Goal: Task Accomplishment & Management: Use online tool/utility

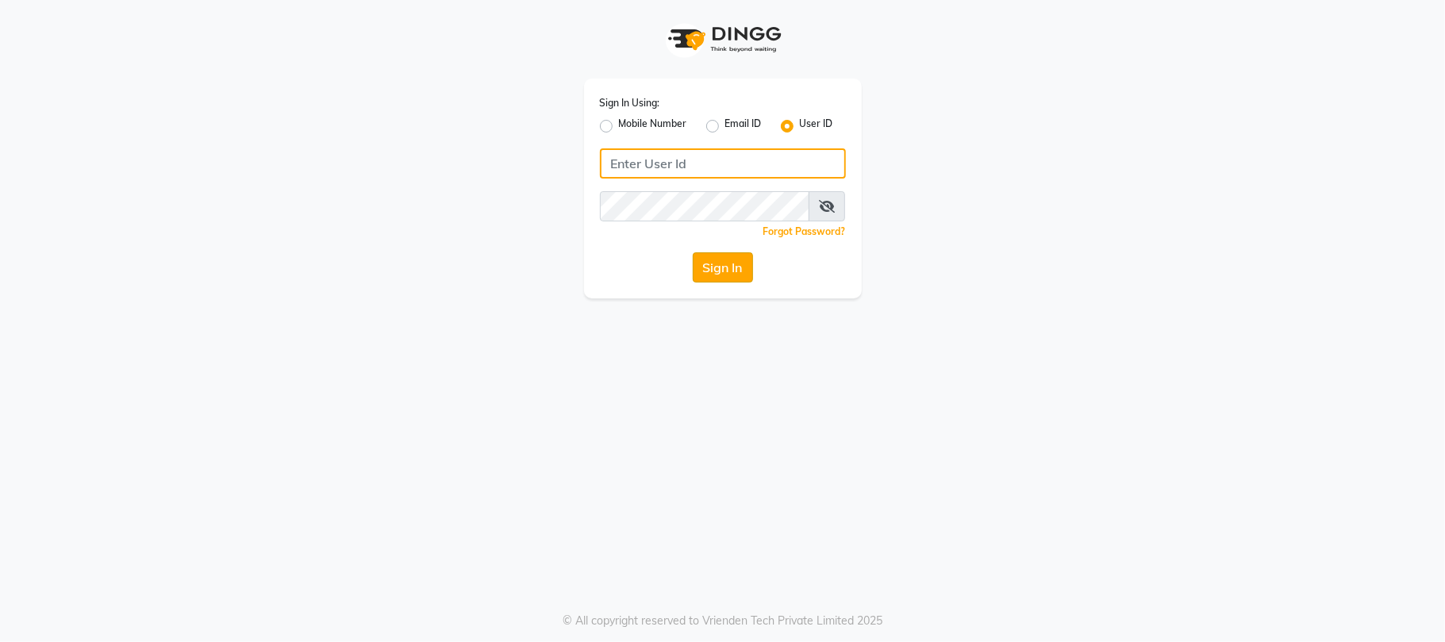
type input "9346469616"
click at [717, 261] on button "Sign In" at bounding box center [723, 267] width 60 height 30
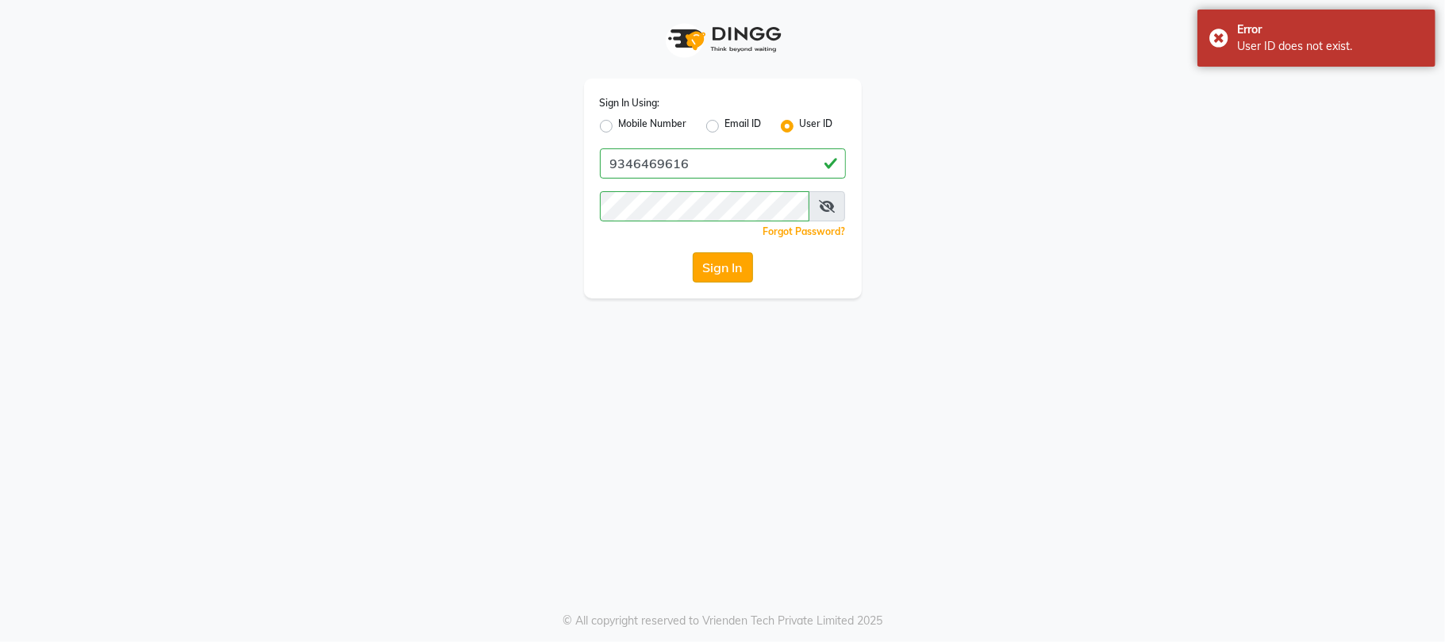
click at [717, 261] on button "Sign In" at bounding box center [723, 267] width 60 height 30
click at [619, 130] on label "Mobile Number" at bounding box center [653, 126] width 68 height 19
click at [619, 127] on input "Mobile Number" at bounding box center [624, 122] width 10 height 10
radio input "true"
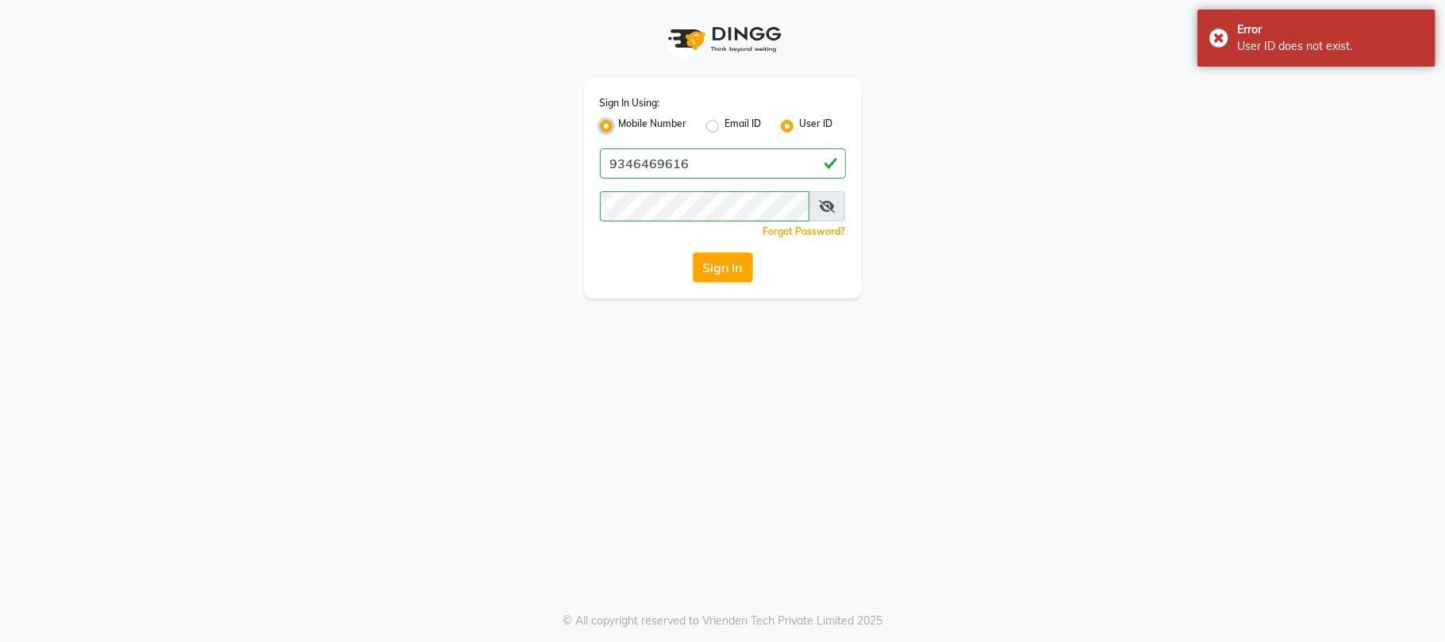
radio input "false"
click at [711, 265] on button "Sign In" at bounding box center [723, 267] width 60 height 30
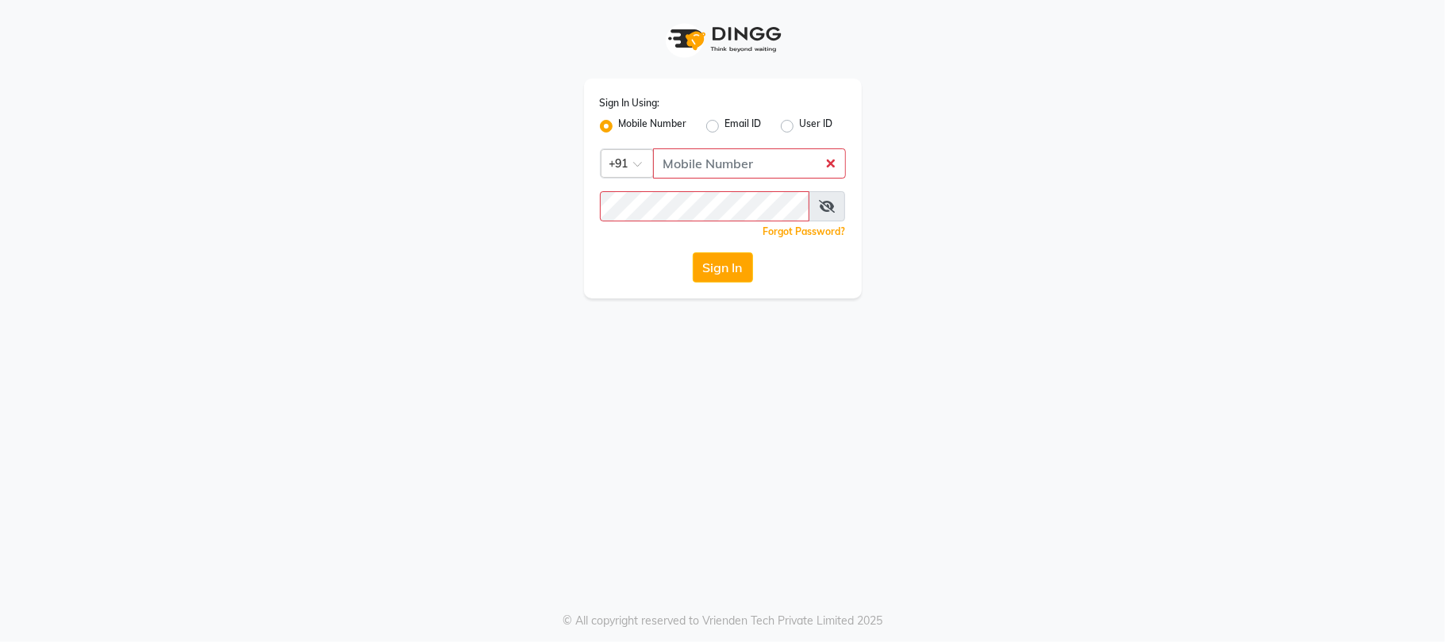
click at [816, 229] on link "Forgot Password?" at bounding box center [804, 231] width 83 height 12
type input "9346469616"
click at [817, 208] on span at bounding box center [827, 206] width 37 height 30
click at [821, 208] on span at bounding box center [827, 206] width 37 height 30
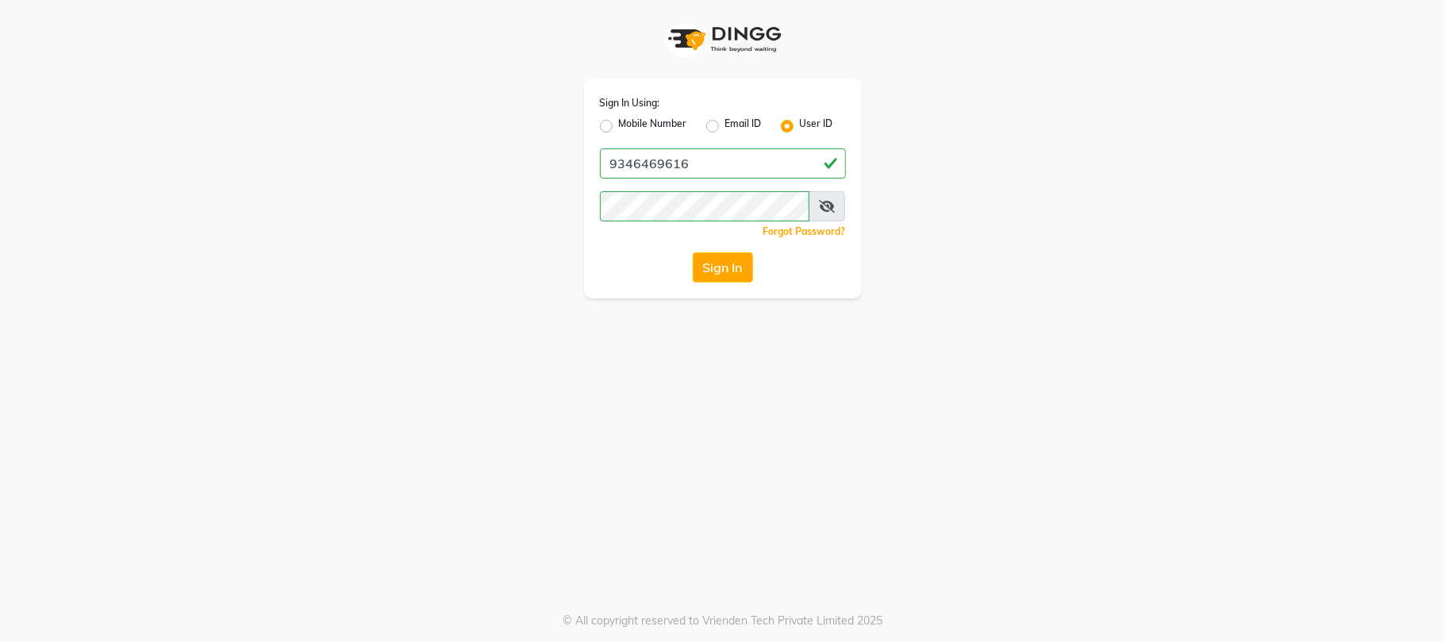
click at [823, 205] on icon at bounding box center [827, 206] width 16 height 13
click at [832, 198] on span at bounding box center [827, 206] width 35 height 30
click at [616, 119] on div "Mobile Number" at bounding box center [643, 126] width 87 height 19
click at [619, 124] on label "Mobile Number" at bounding box center [653, 126] width 68 height 19
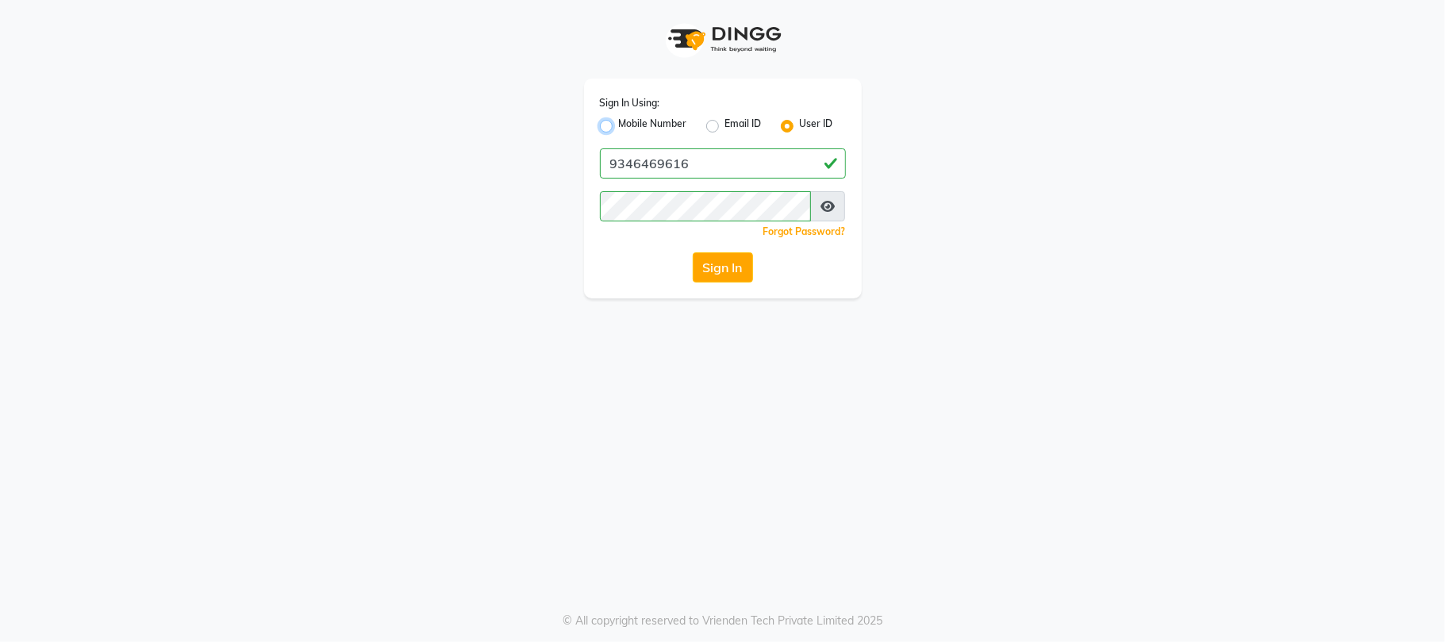
click at [619, 124] on input "Mobile Number" at bounding box center [624, 122] width 10 height 10
radio input "true"
radio input "false"
click at [753, 172] on input "Username" at bounding box center [749, 163] width 193 height 30
type input "9346469616"
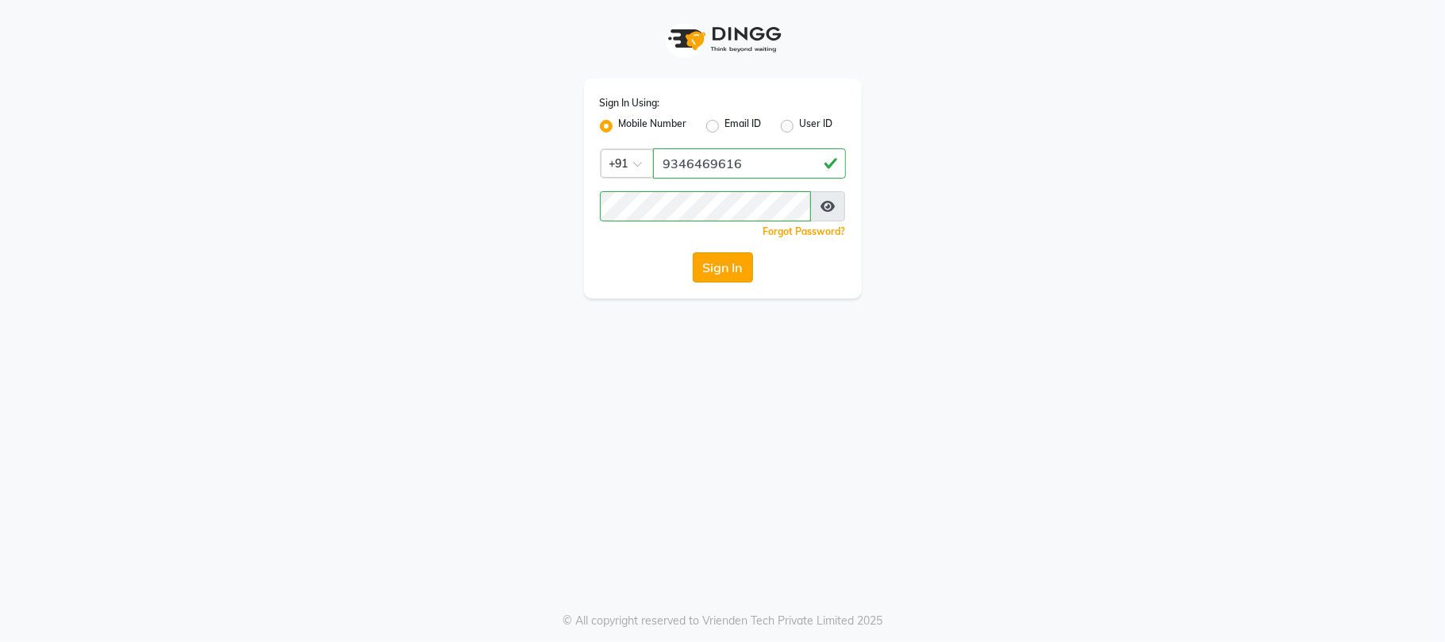
click at [705, 263] on button "Sign In" at bounding box center [723, 267] width 60 height 30
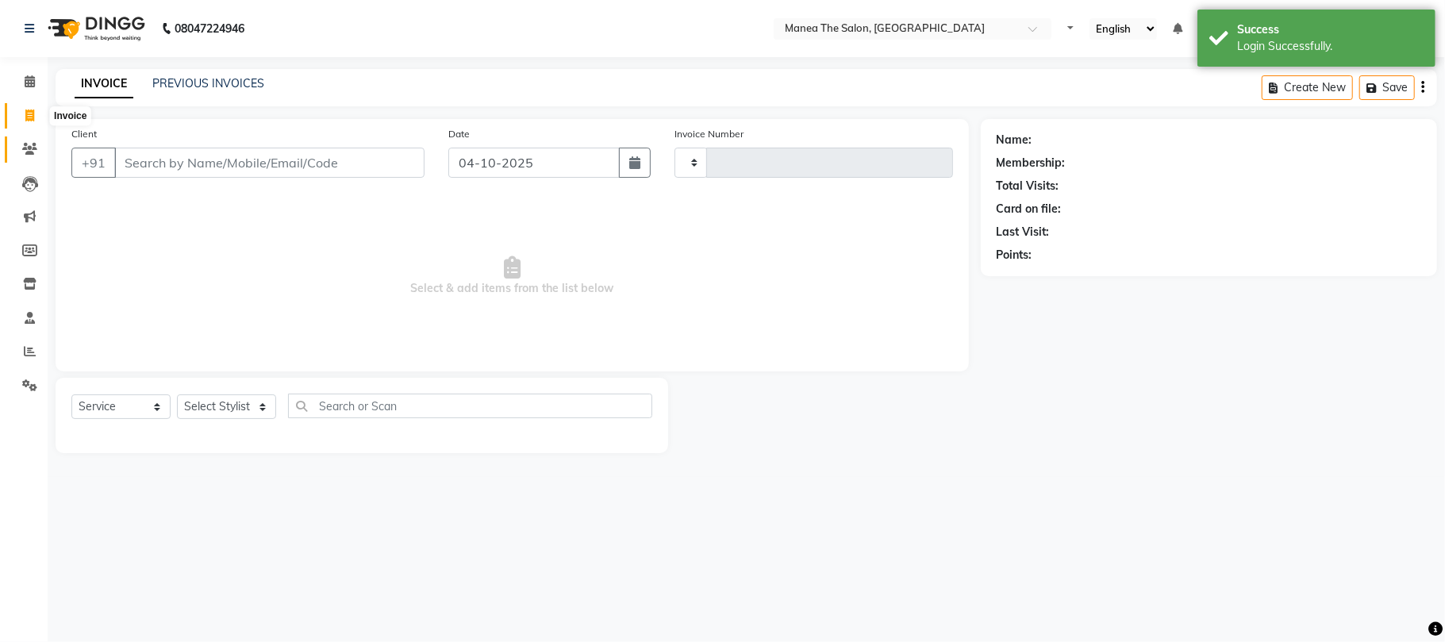
drag, startPoint x: 705, startPoint y: 263, endPoint x: 29, endPoint y: 160, distance: 684.1
click at [33, 112] on icon at bounding box center [29, 116] width 9 height 12
select select "service"
type input "2461"
select select "7351"
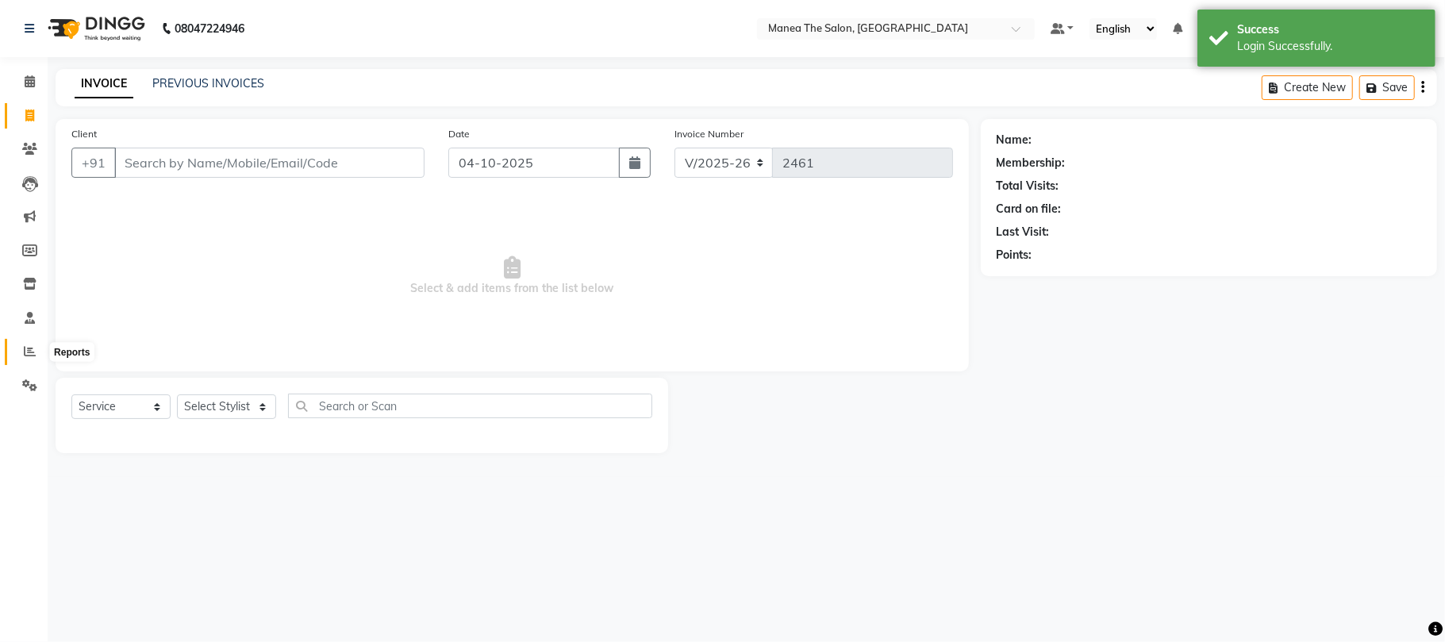
click at [39, 357] on span at bounding box center [30, 352] width 28 height 18
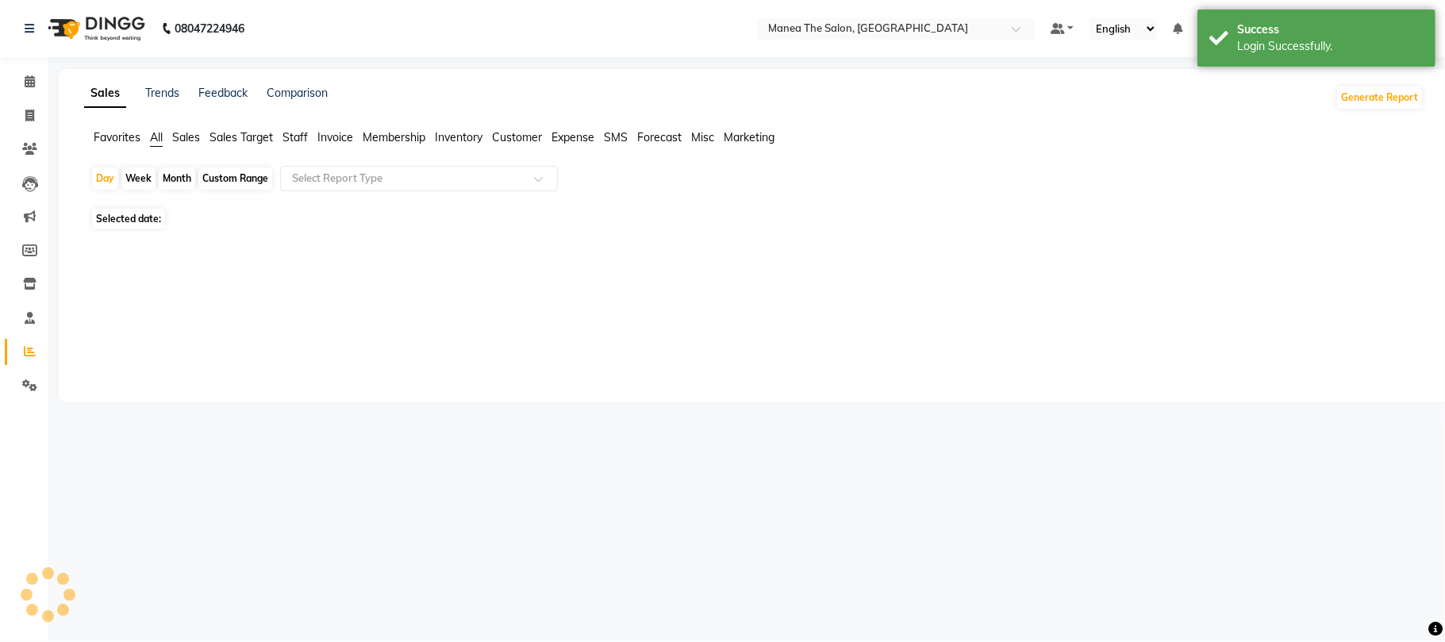
click at [25, 351] on icon at bounding box center [30, 351] width 12 height 12
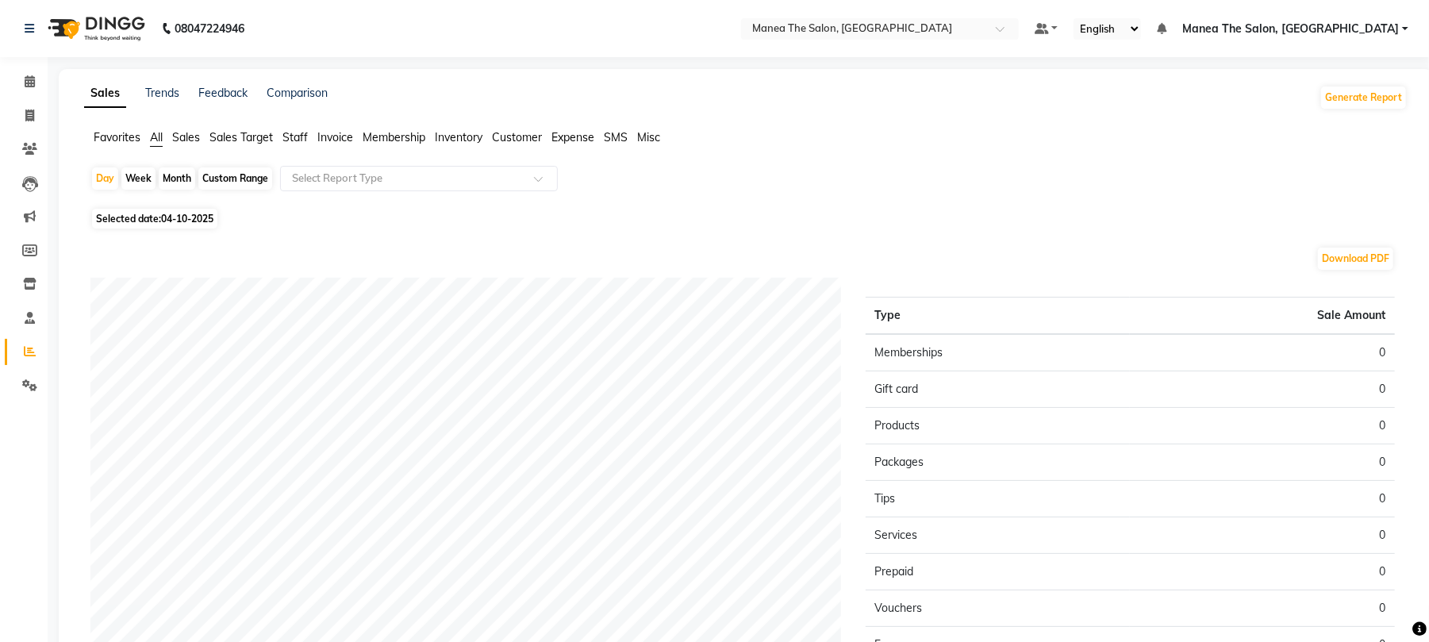
click at [160, 181] on div "Month" at bounding box center [177, 178] width 37 height 22
select select "10"
select select "2025"
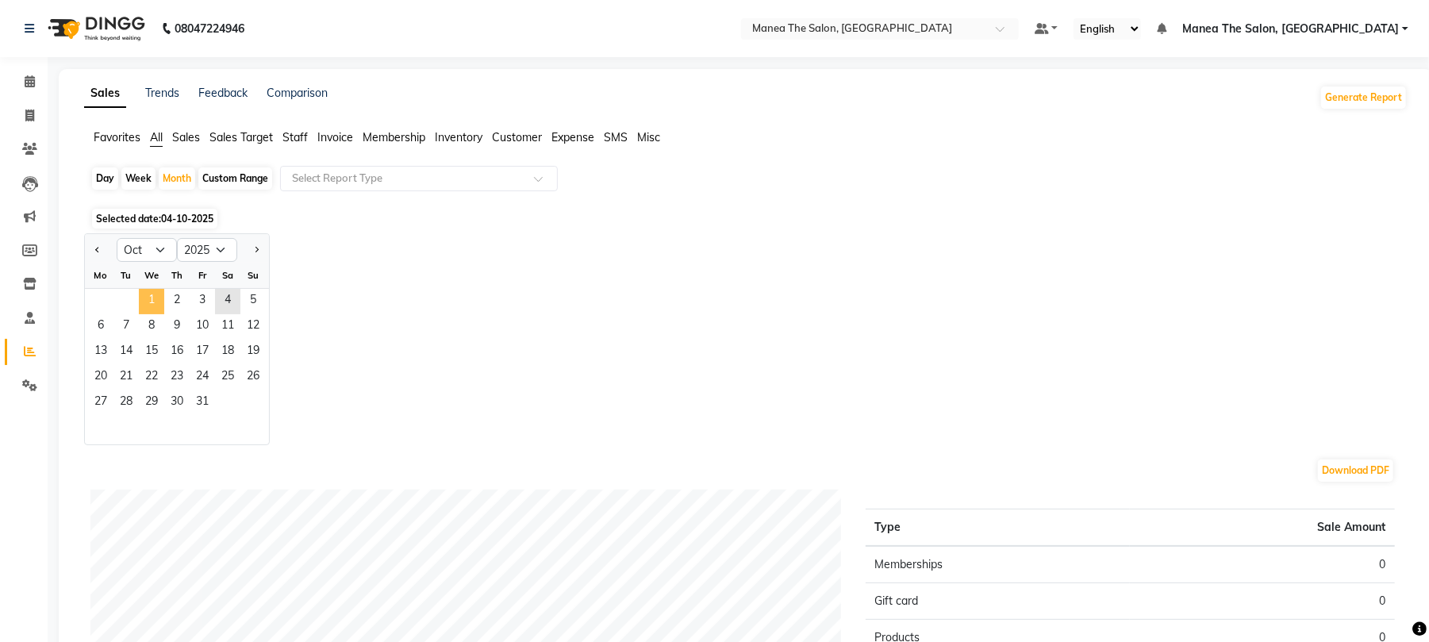
click at [153, 299] on span "1" at bounding box center [151, 301] width 25 height 25
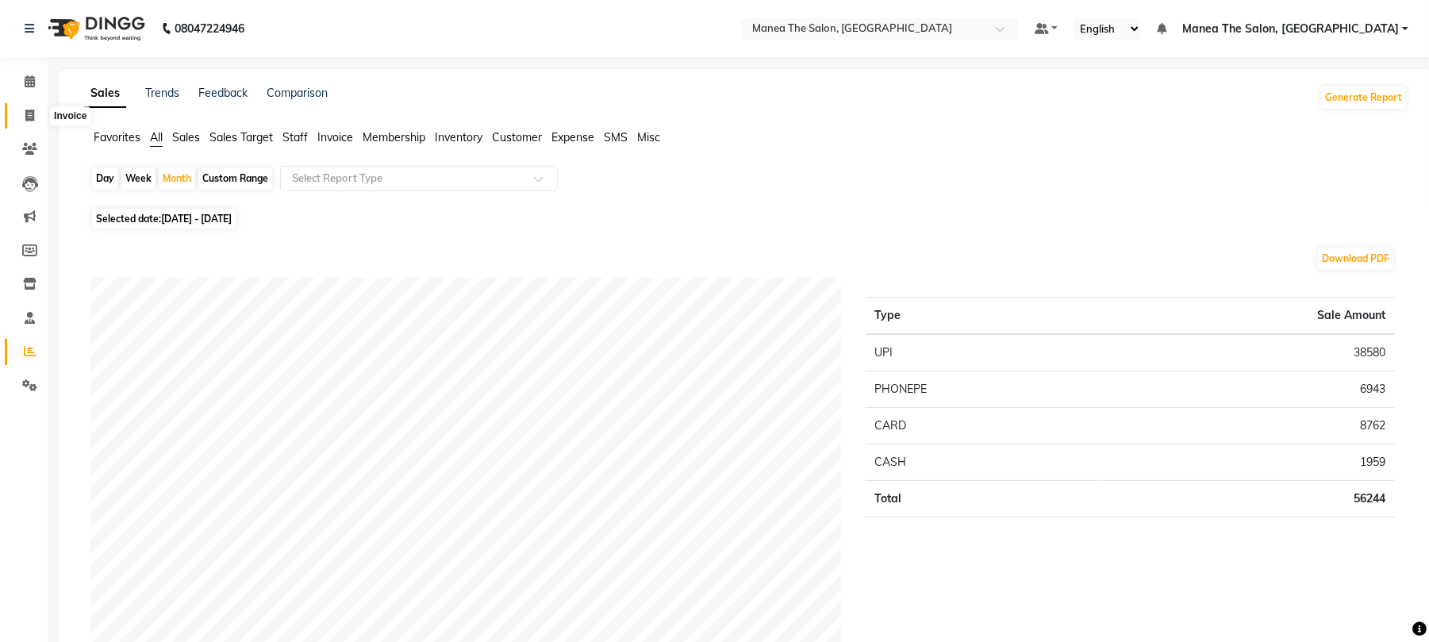
click at [23, 121] on span at bounding box center [30, 116] width 28 height 18
select select "service"
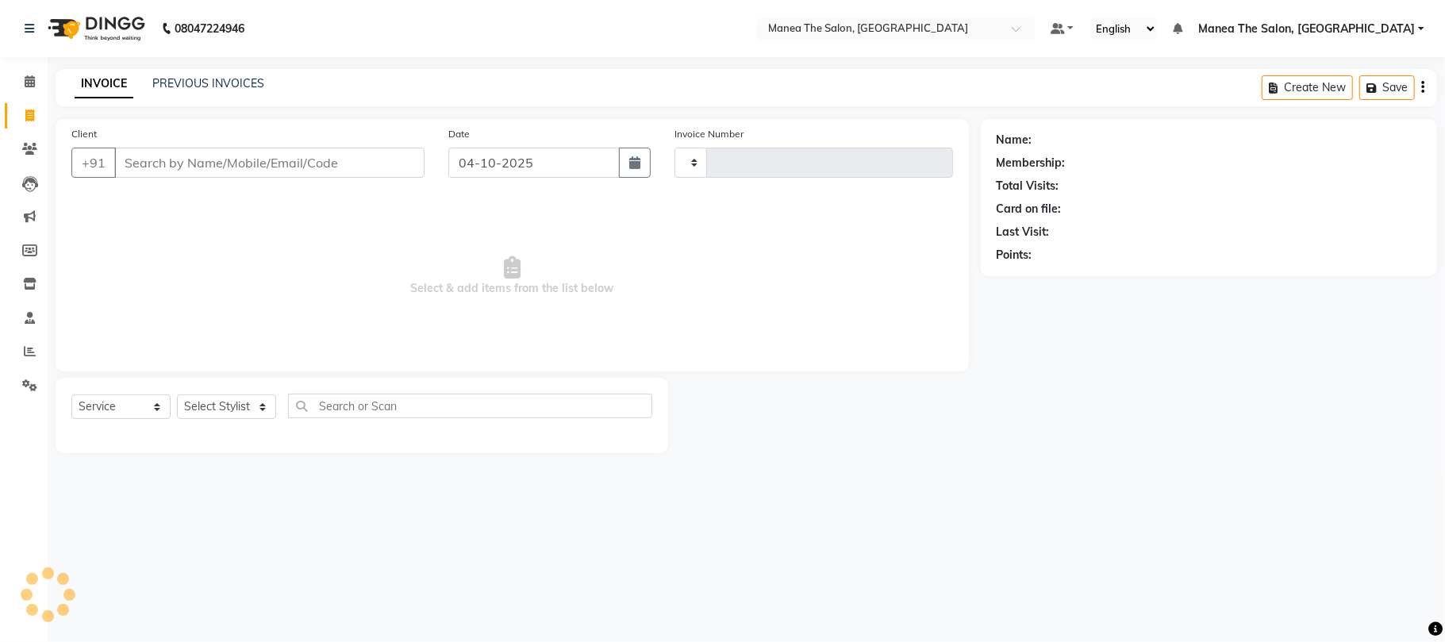
type input "2461"
select select "7351"
click at [44, 349] on div "Client +91 Date [DATE] Invoice Number V/2025 V/[PHONE_NUMBER] Select & add item…" at bounding box center [512, 286] width 937 height 334
click at [32, 350] on icon at bounding box center [30, 351] width 12 height 12
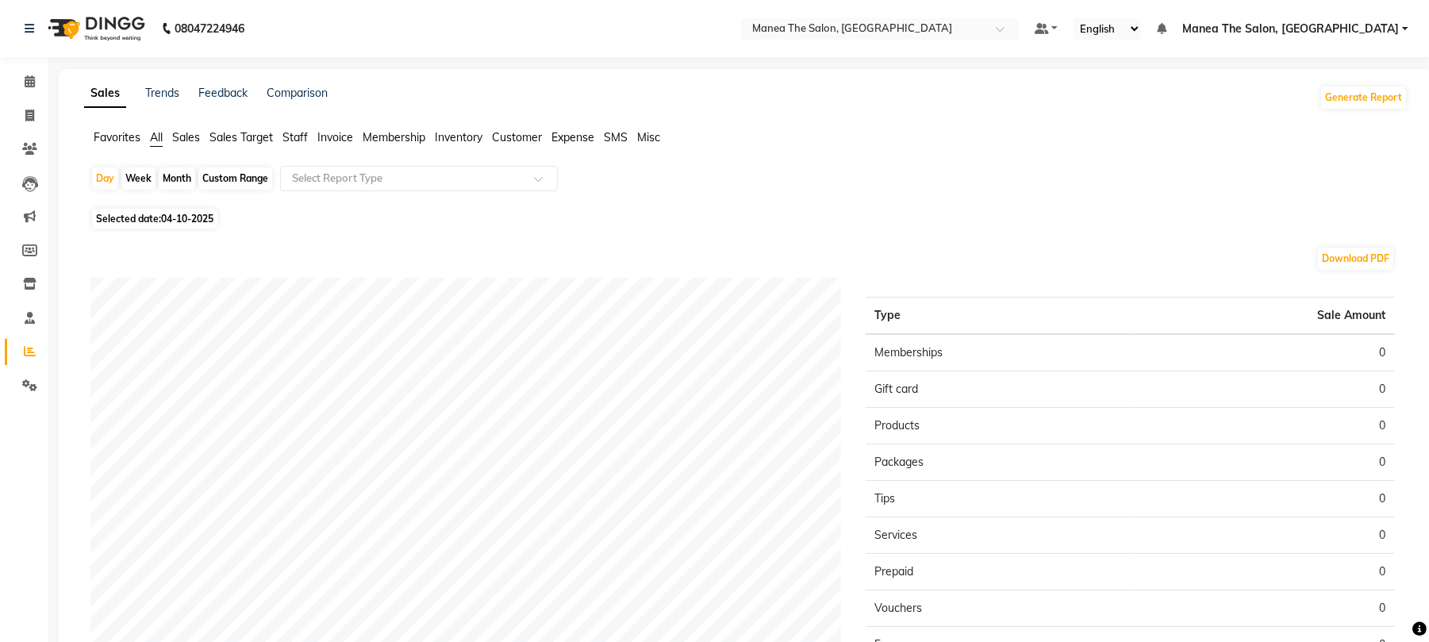
click at [184, 182] on div "Month" at bounding box center [177, 178] width 37 height 22
select select "10"
select select "2025"
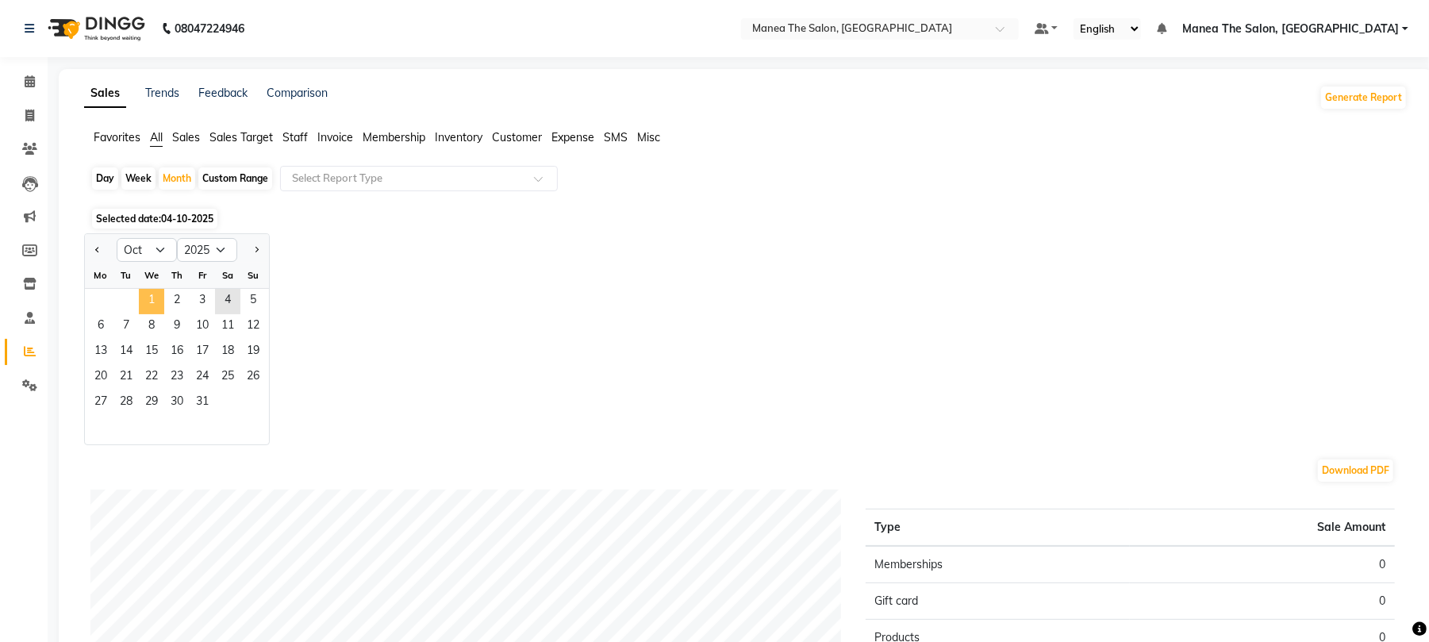
click at [151, 295] on span "1" at bounding box center [151, 301] width 25 height 25
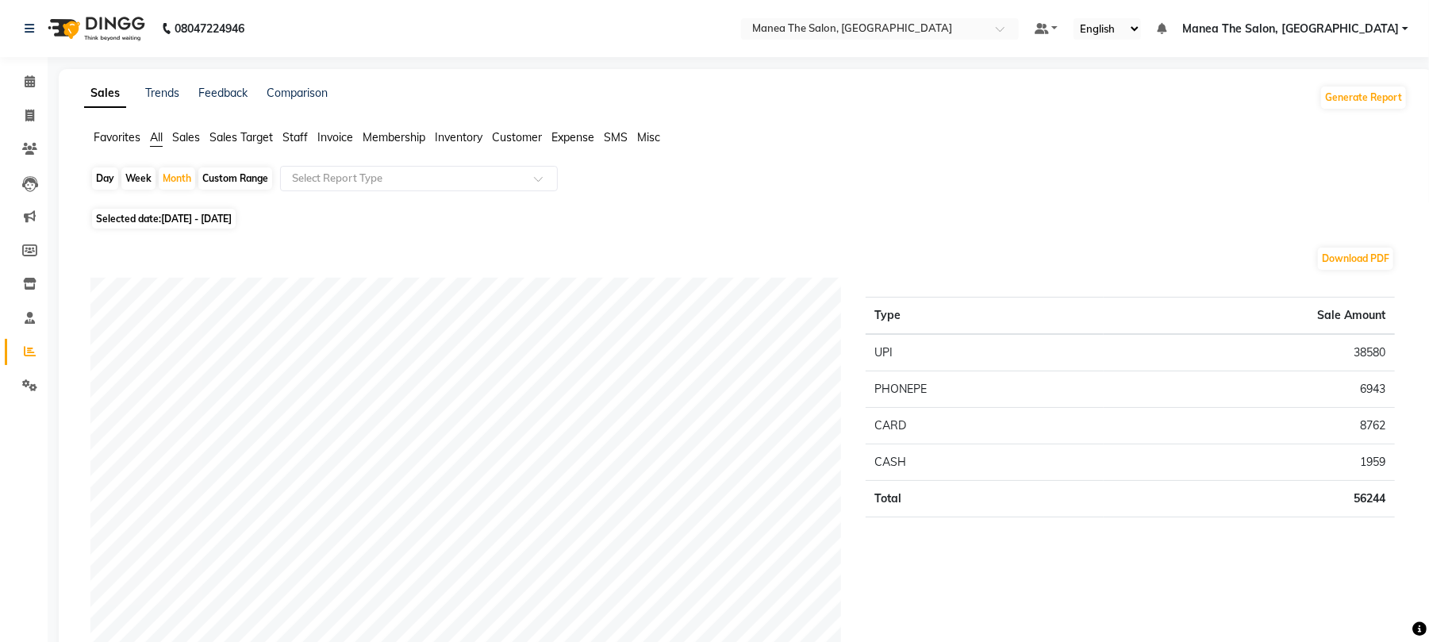
click at [95, 182] on div "Day" at bounding box center [105, 178] width 26 height 22
select select "10"
select select "2025"
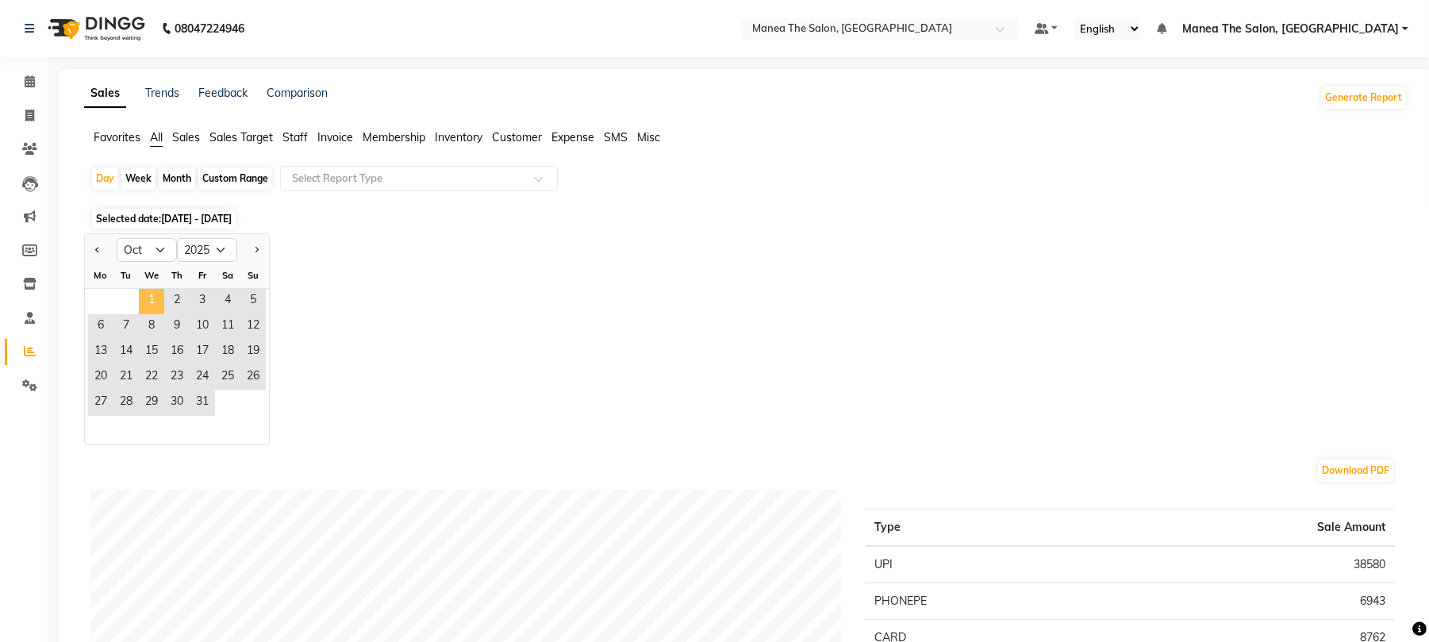
click at [163, 300] on span "1" at bounding box center [151, 301] width 25 height 25
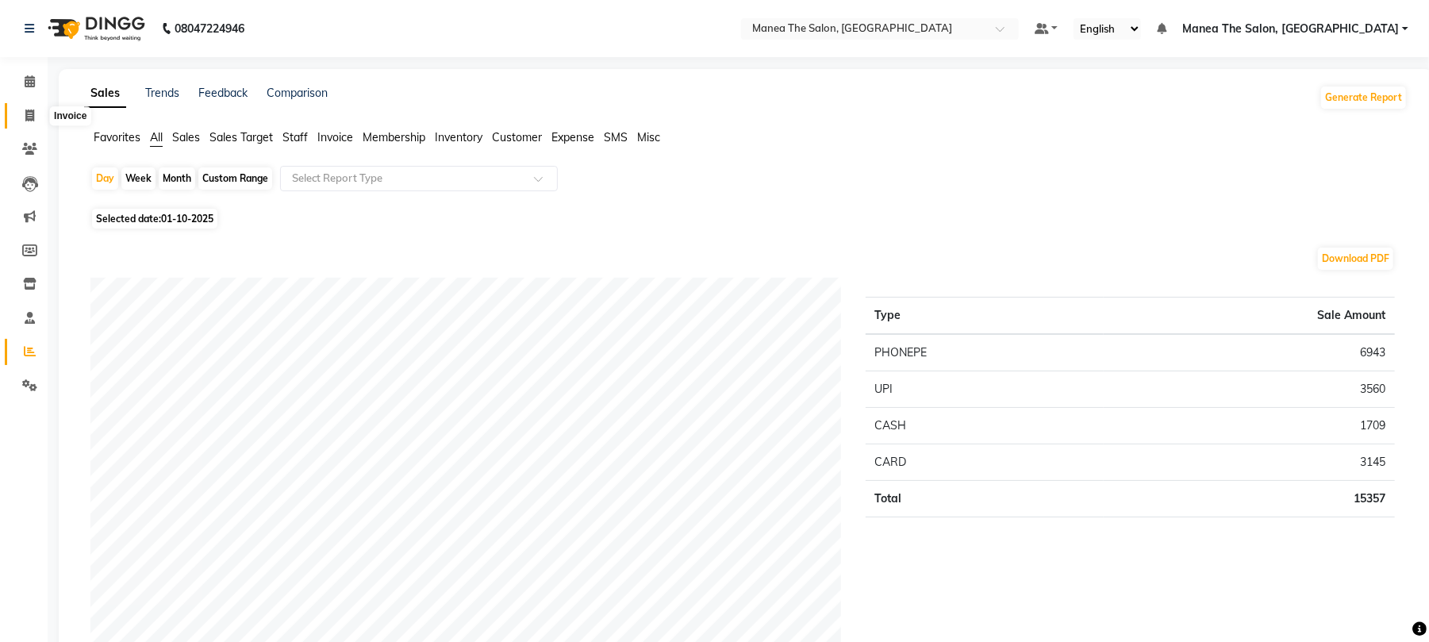
click at [32, 112] on icon at bounding box center [29, 116] width 9 height 12
select select "service"
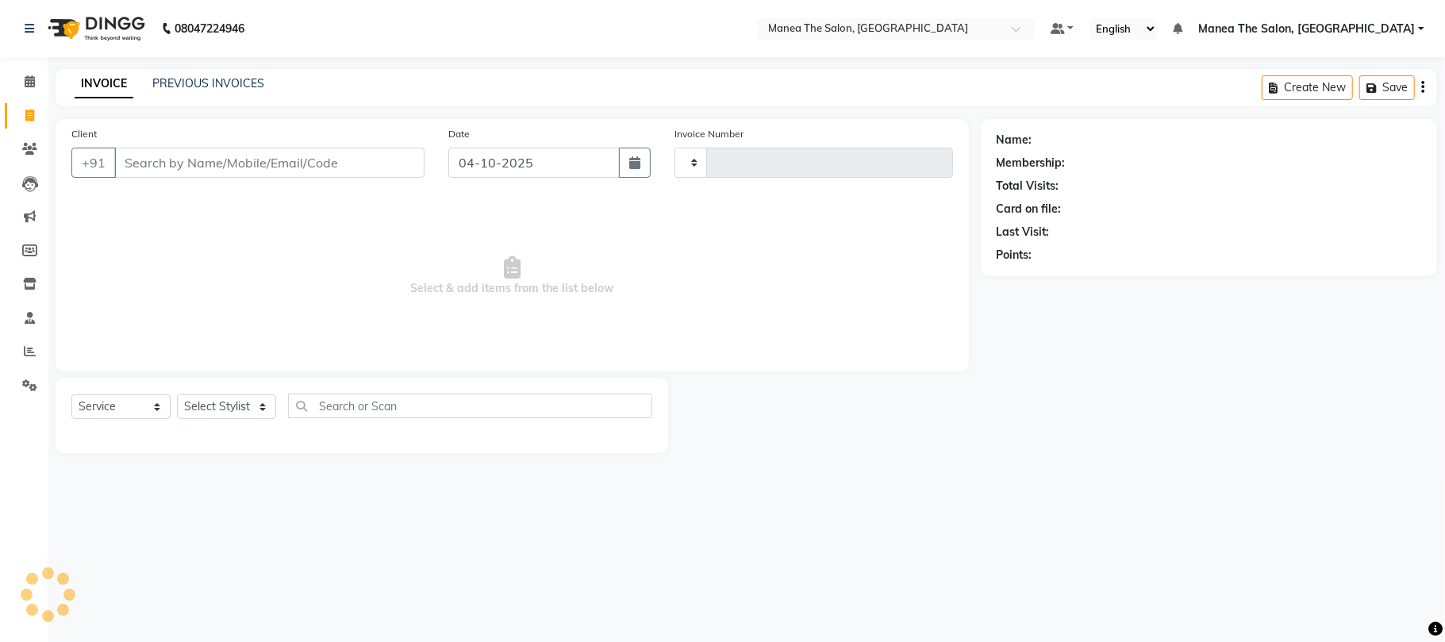
type input "2461"
select select "7351"
click at [33, 347] on icon at bounding box center [30, 351] width 12 height 12
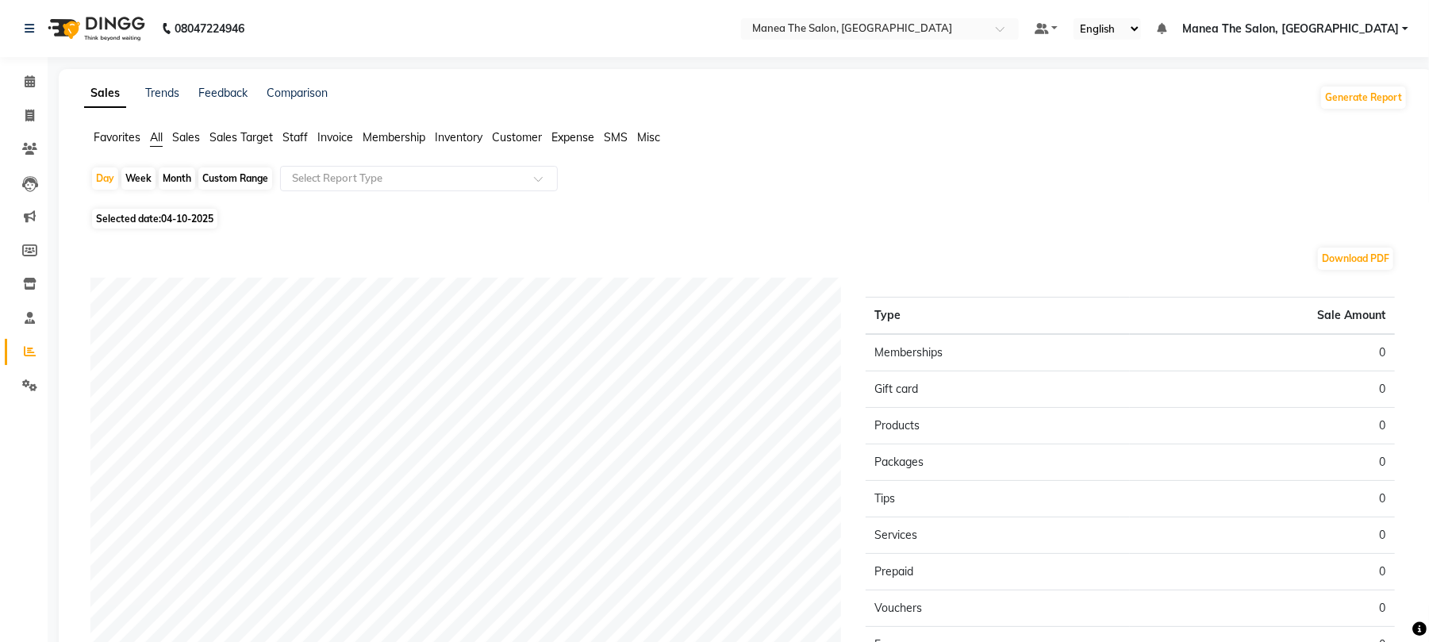
click at [190, 181] on div "Month" at bounding box center [177, 178] width 37 height 22
select select "10"
select select "2025"
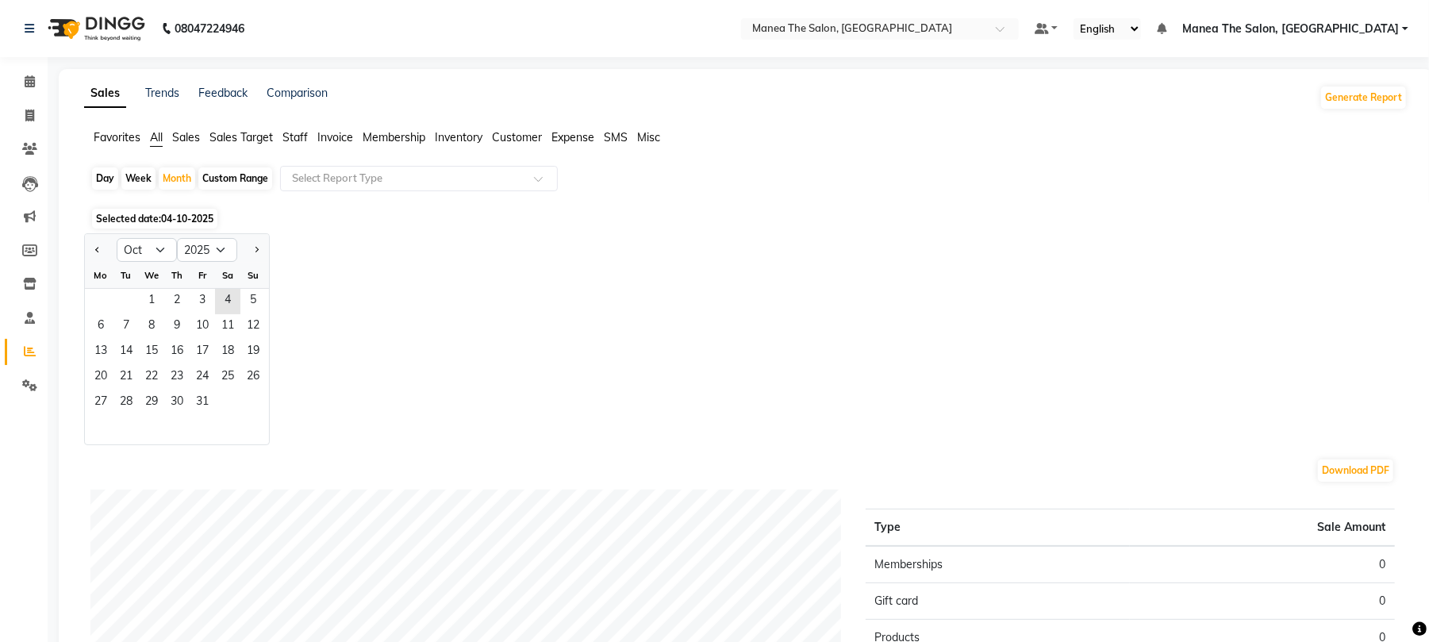
click at [106, 189] on div "Day Week Month Custom Range Select Report Type" at bounding box center [745, 185] width 1311 height 38
click at [102, 178] on div "Day" at bounding box center [105, 178] width 26 height 22
select select "10"
select select "2025"
click at [103, 185] on div "Day" at bounding box center [105, 178] width 26 height 22
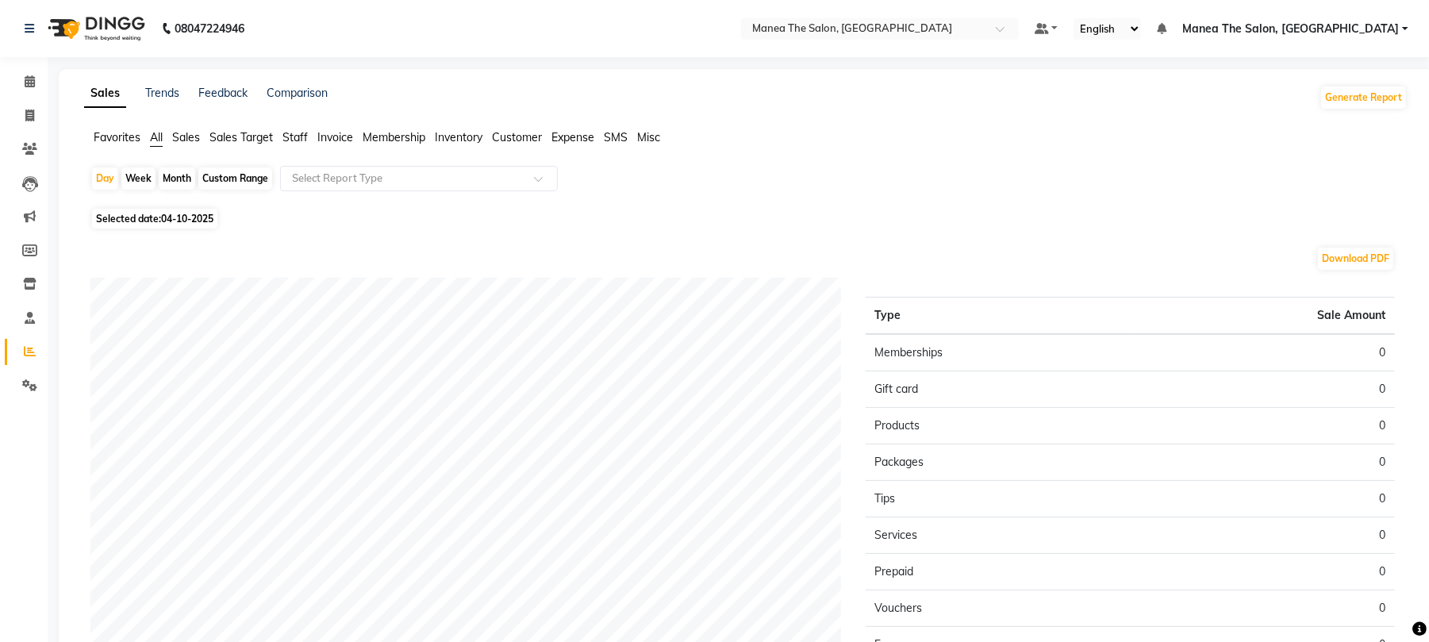
click at [175, 175] on div "Month" at bounding box center [177, 178] width 37 height 22
select select "10"
select select "2025"
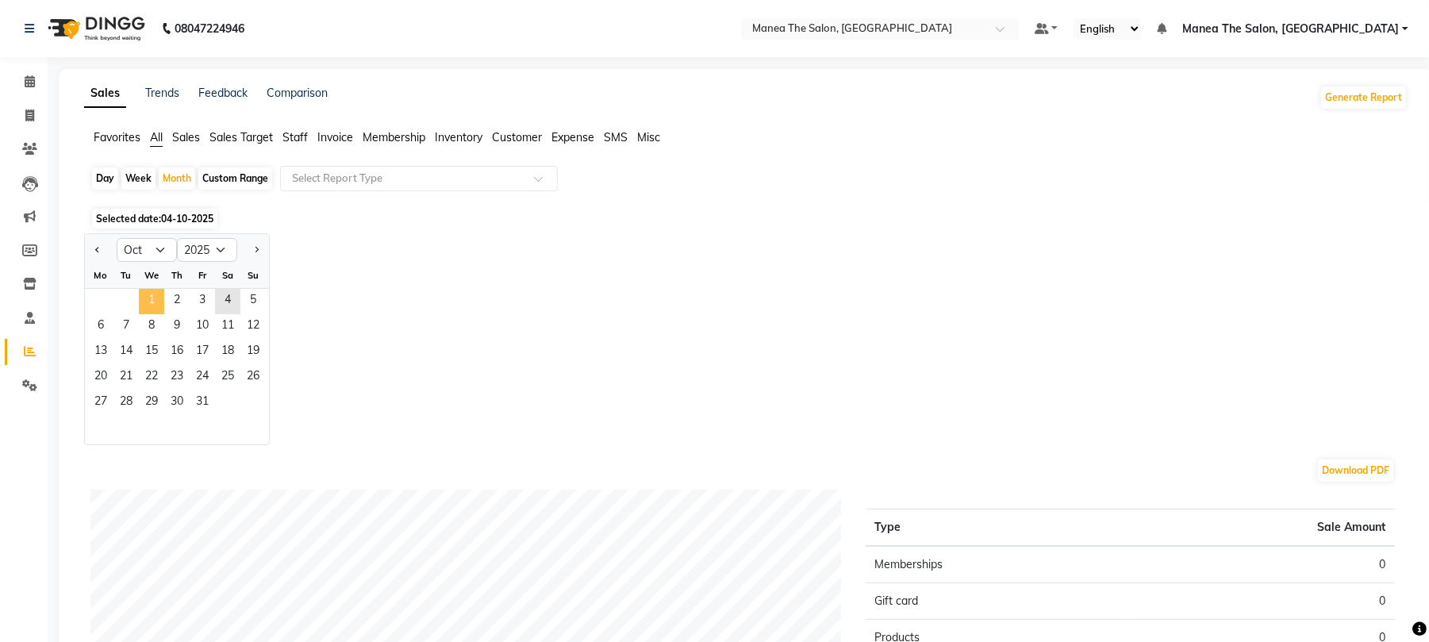
click at [154, 297] on span "1" at bounding box center [151, 301] width 25 height 25
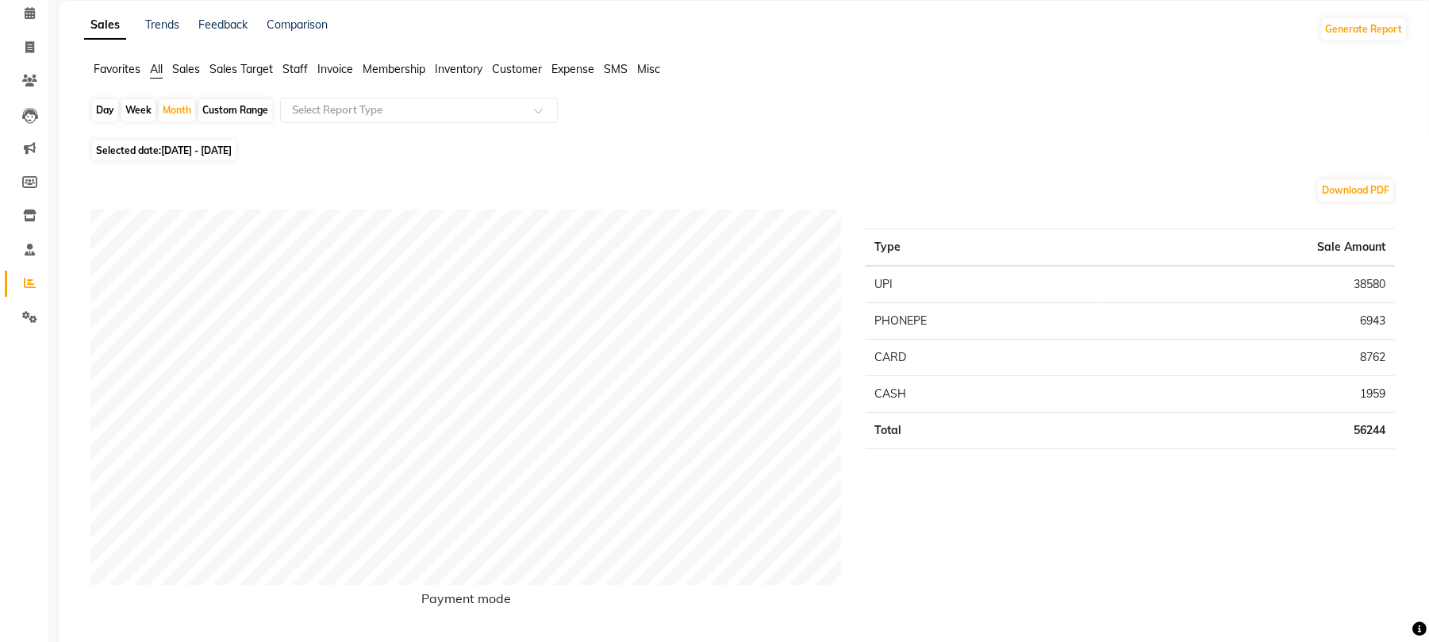
scroll to position [106, 0]
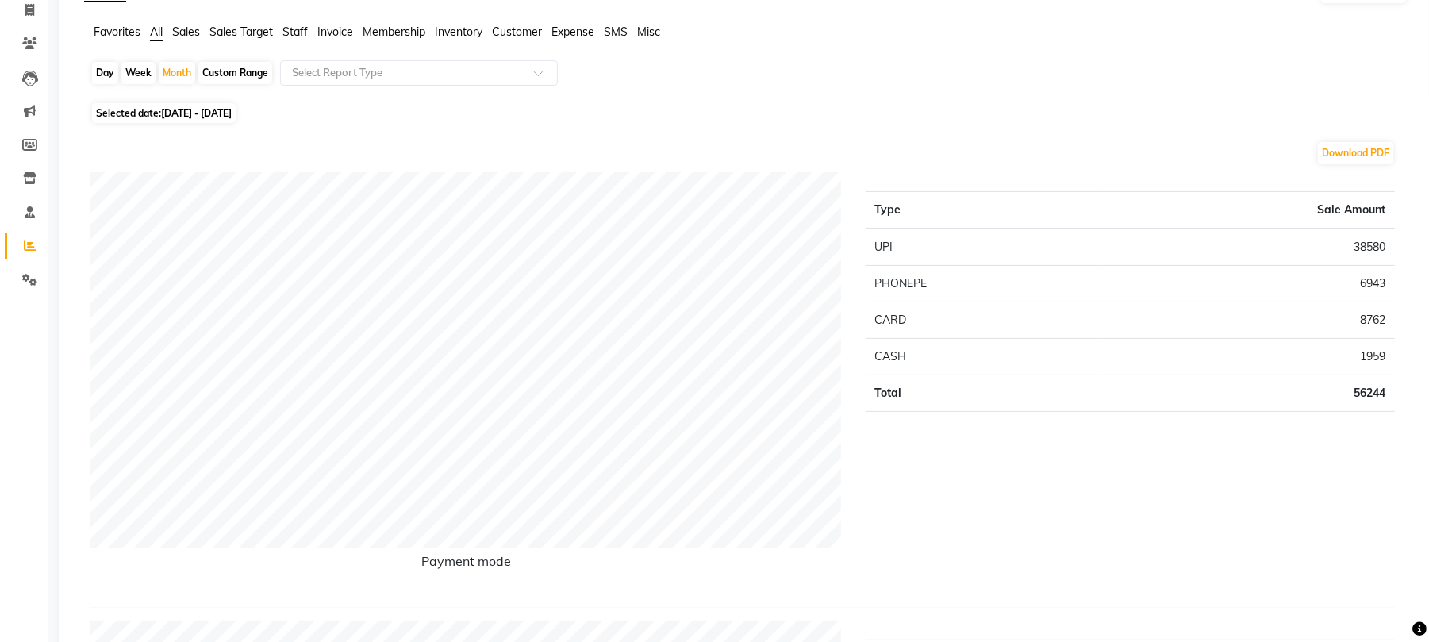
click at [106, 80] on div "Day" at bounding box center [105, 73] width 26 height 22
select select "10"
select select "2025"
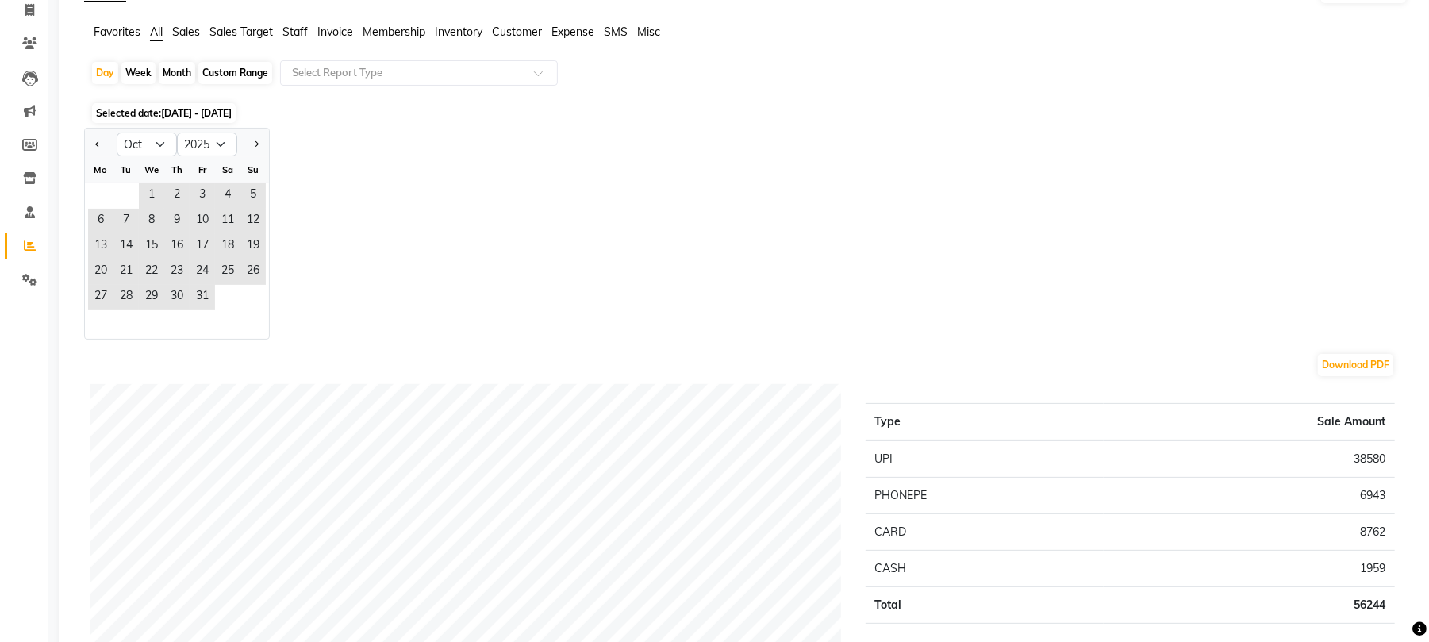
click at [150, 67] on div "Week" at bounding box center [138, 73] width 34 height 22
select select "10"
select select "2025"
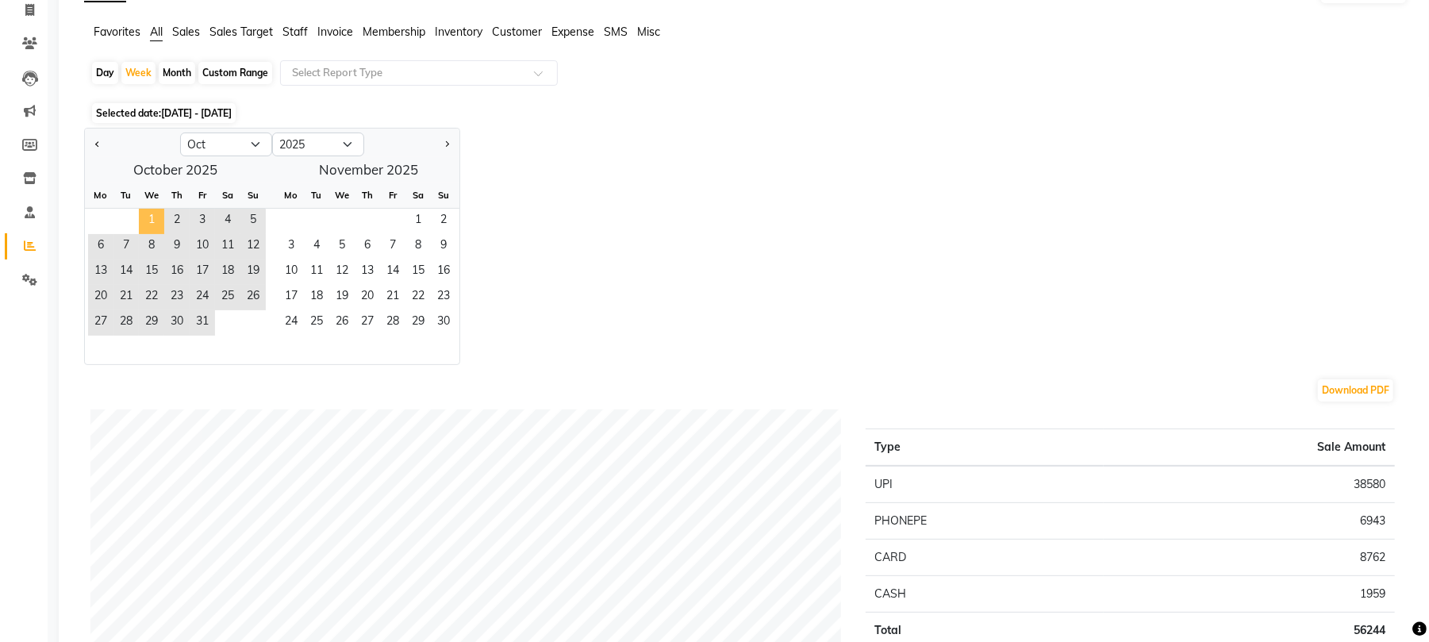
click at [151, 225] on span "1" at bounding box center [151, 221] width 25 height 25
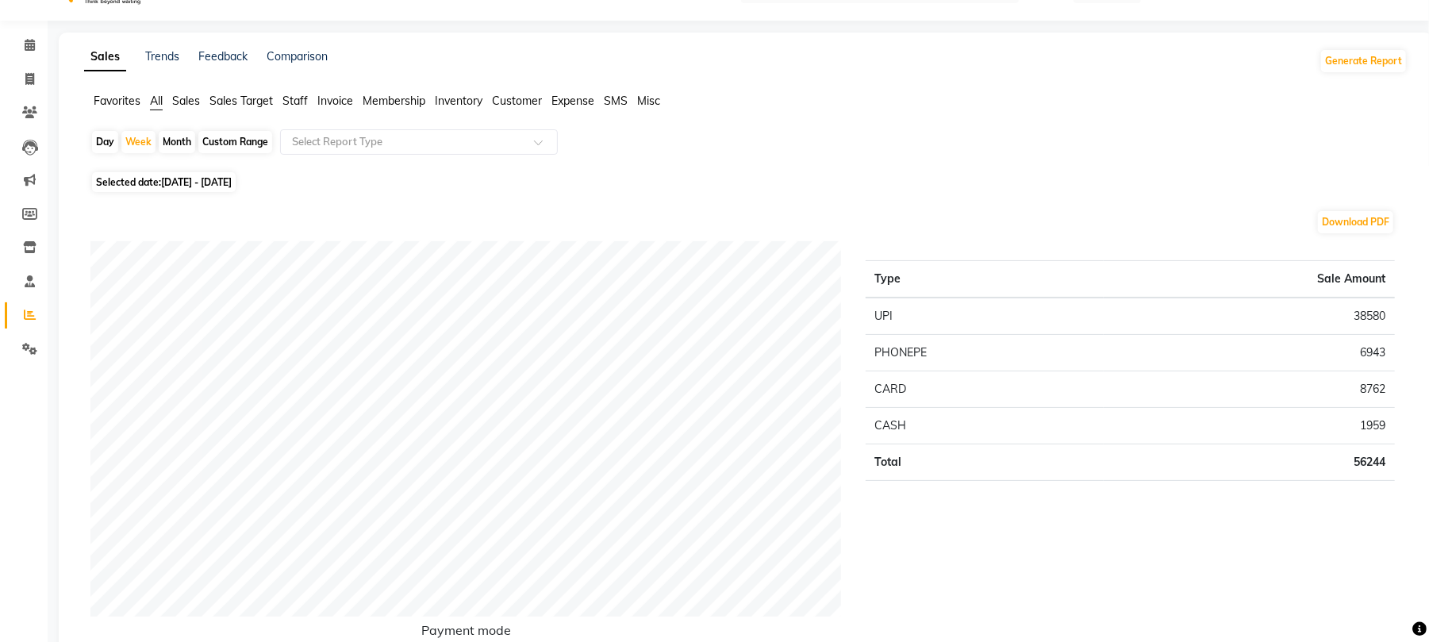
scroll to position [0, 0]
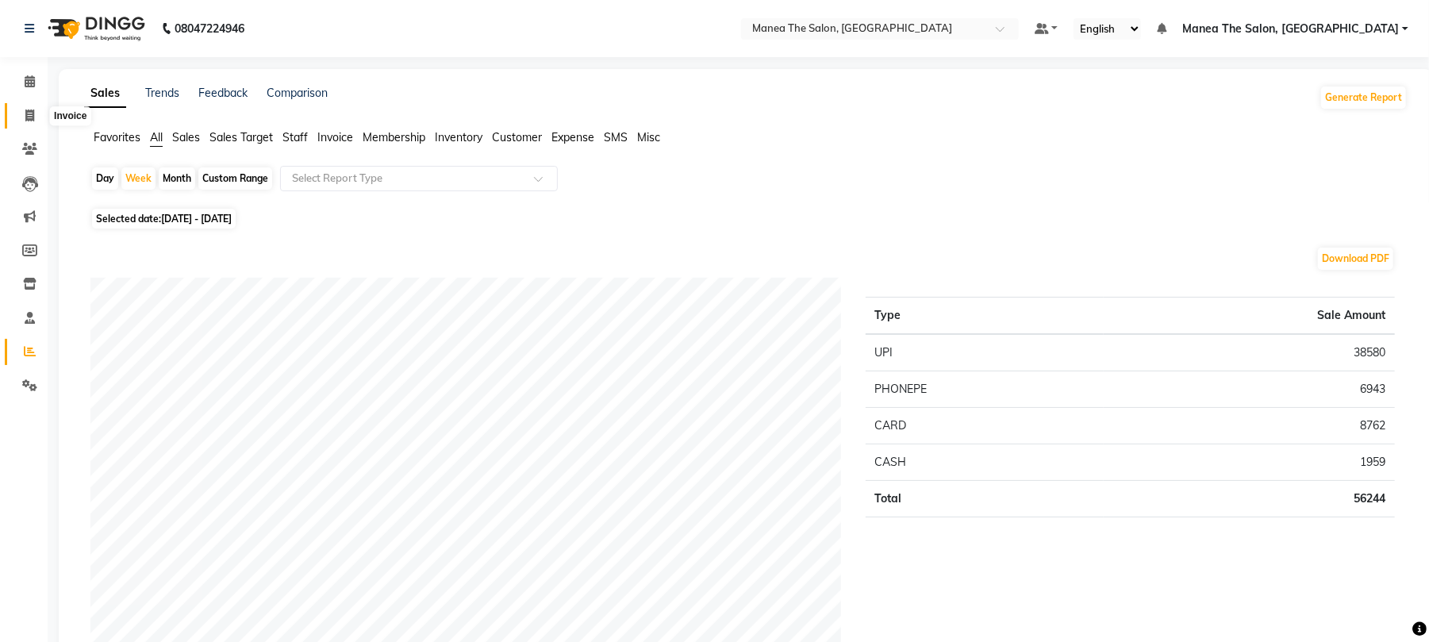
click at [29, 124] on link "Invoice" at bounding box center [24, 116] width 38 height 26
select select "7351"
select select "service"
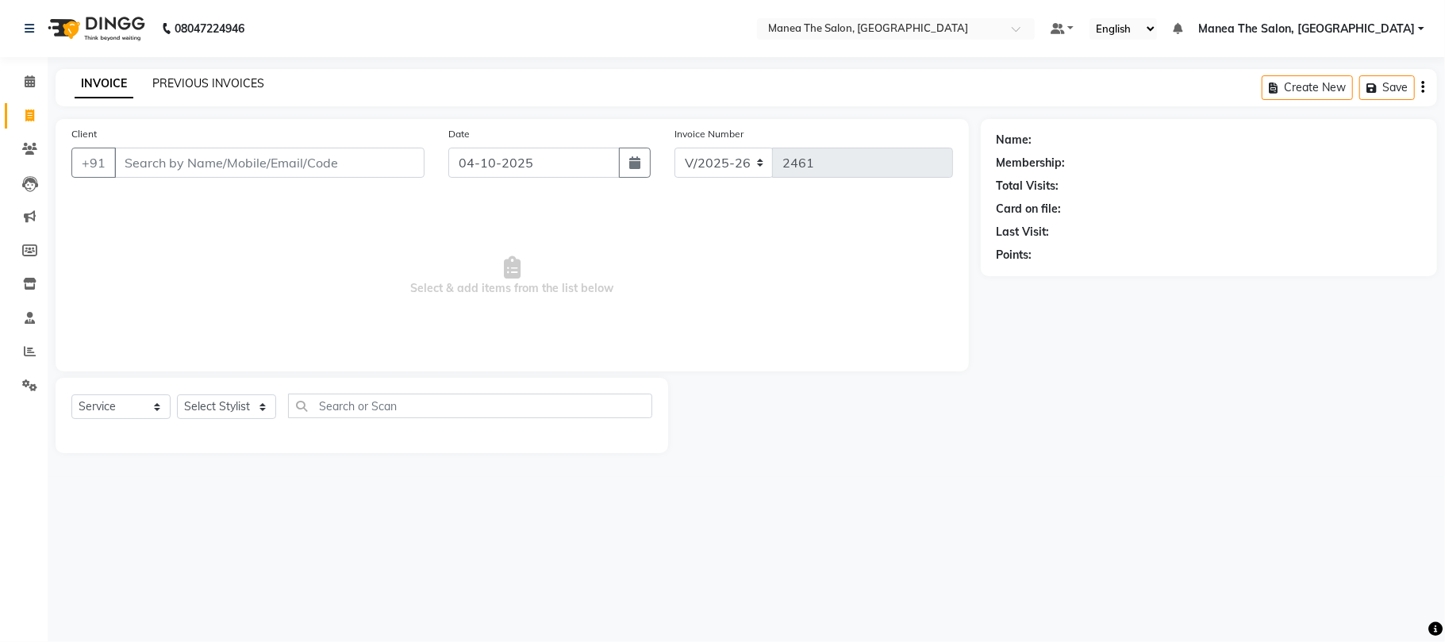
click at [182, 86] on link "PREVIOUS INVOICES" at bounding box center [208, 83] width 112 height 14
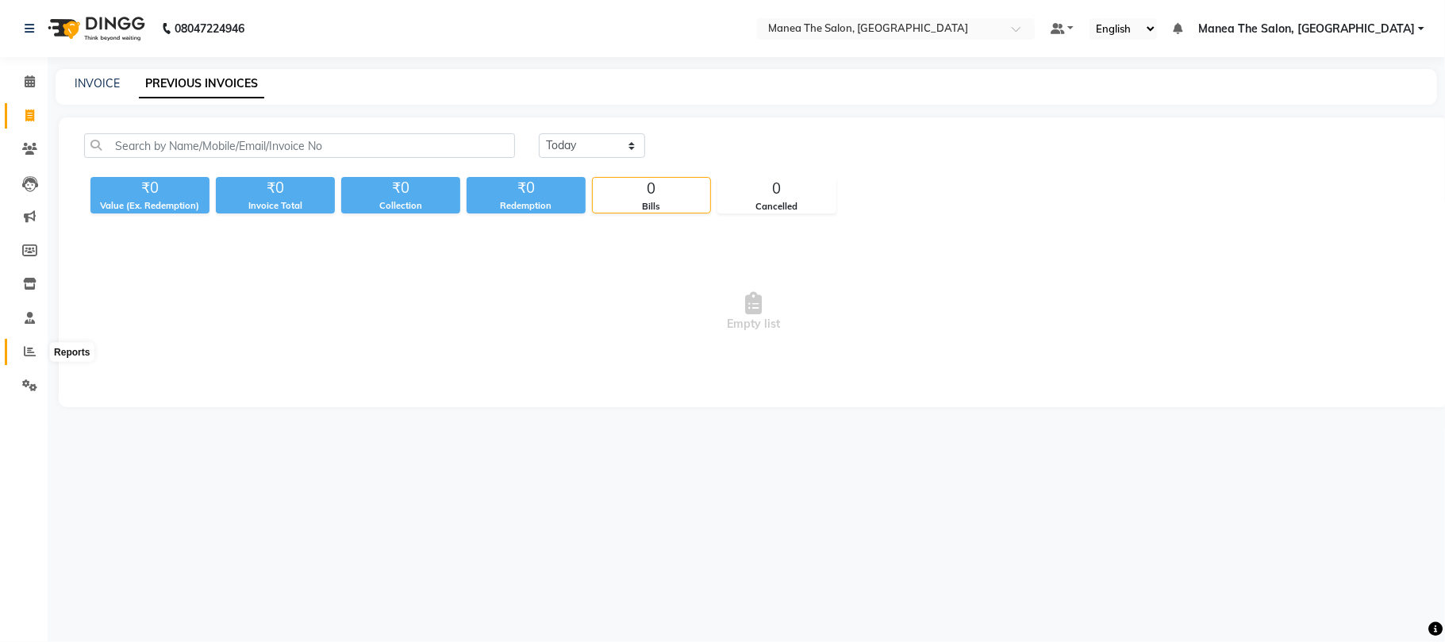
click at [33, 354] on icon at bounding box center [30, 351] width 12 height 12
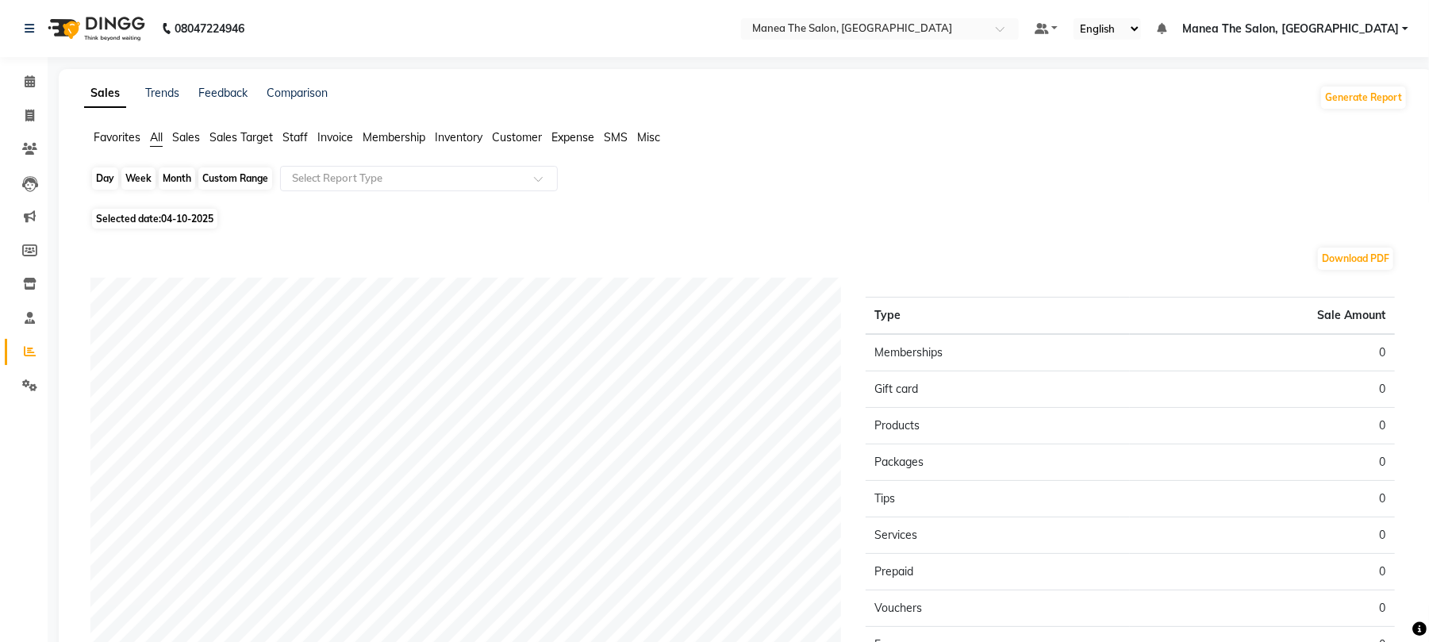
click at [106, 182] on div "Day" at bounding box center [105, 178] width 26 height 22
select select "10"
select select "2025"
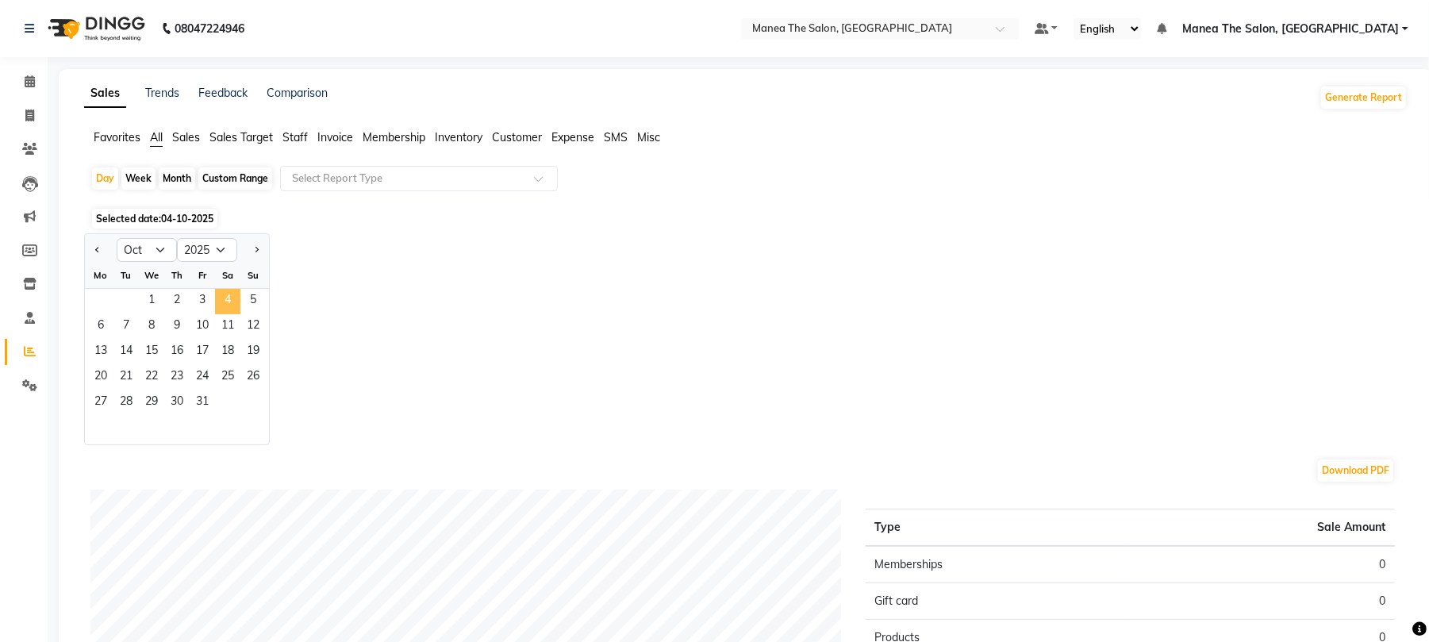
click at [233, 294] on span "4" at bounding box center [227, 301] width 25 height 25
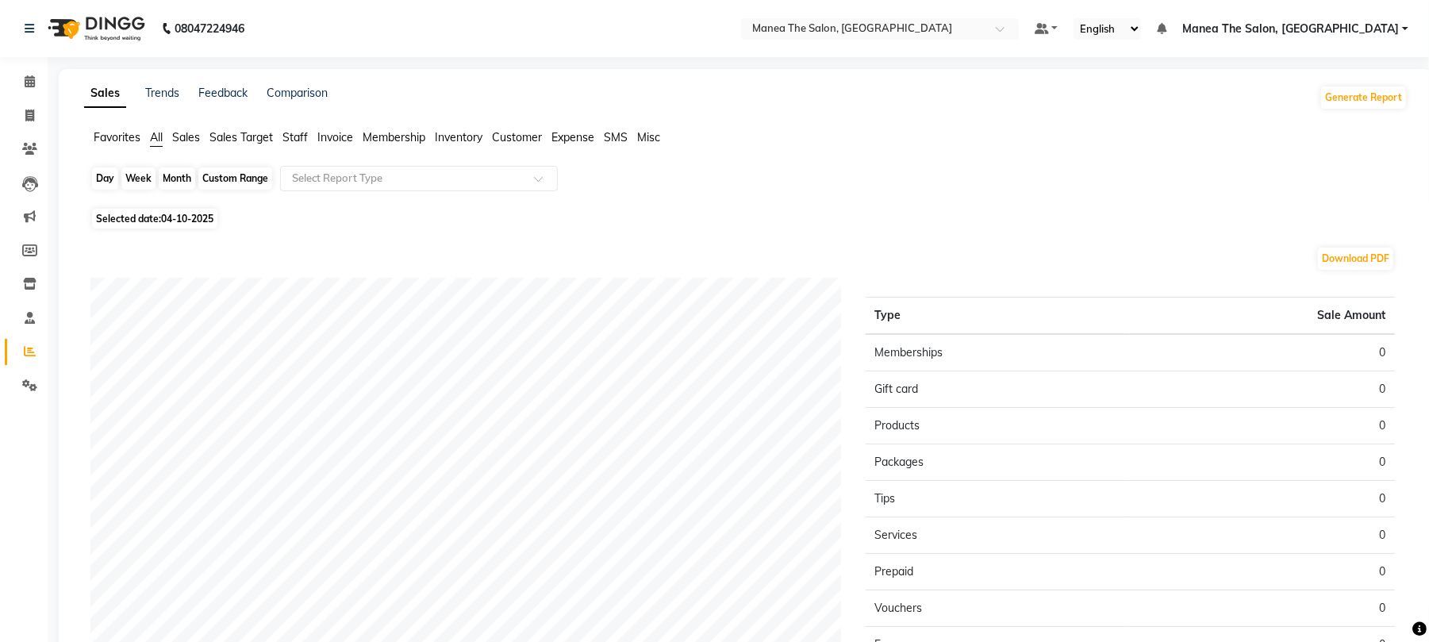
click at [97, 169] on div "Day" at bounding box center [105, 178] width 26 height 22
select select "10"
select select "2025"
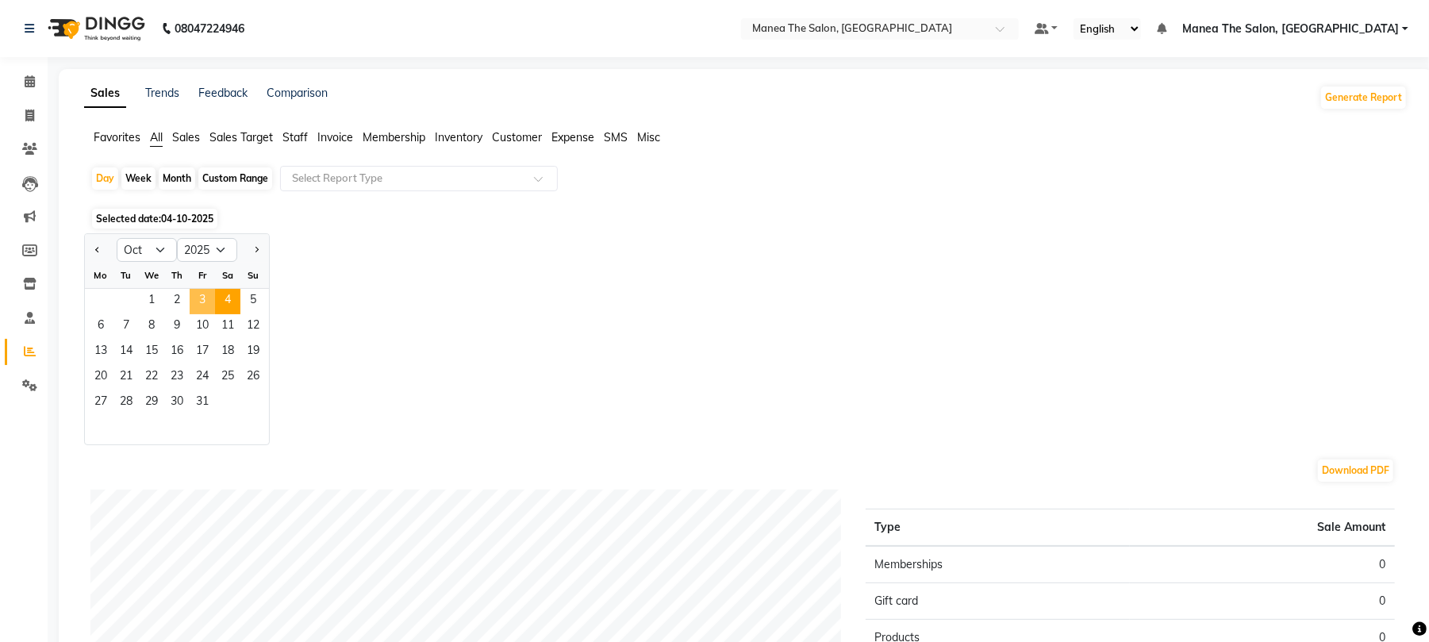
click at [198, 300] on span "3" at bounding box center [202, 301] width 25 height 25
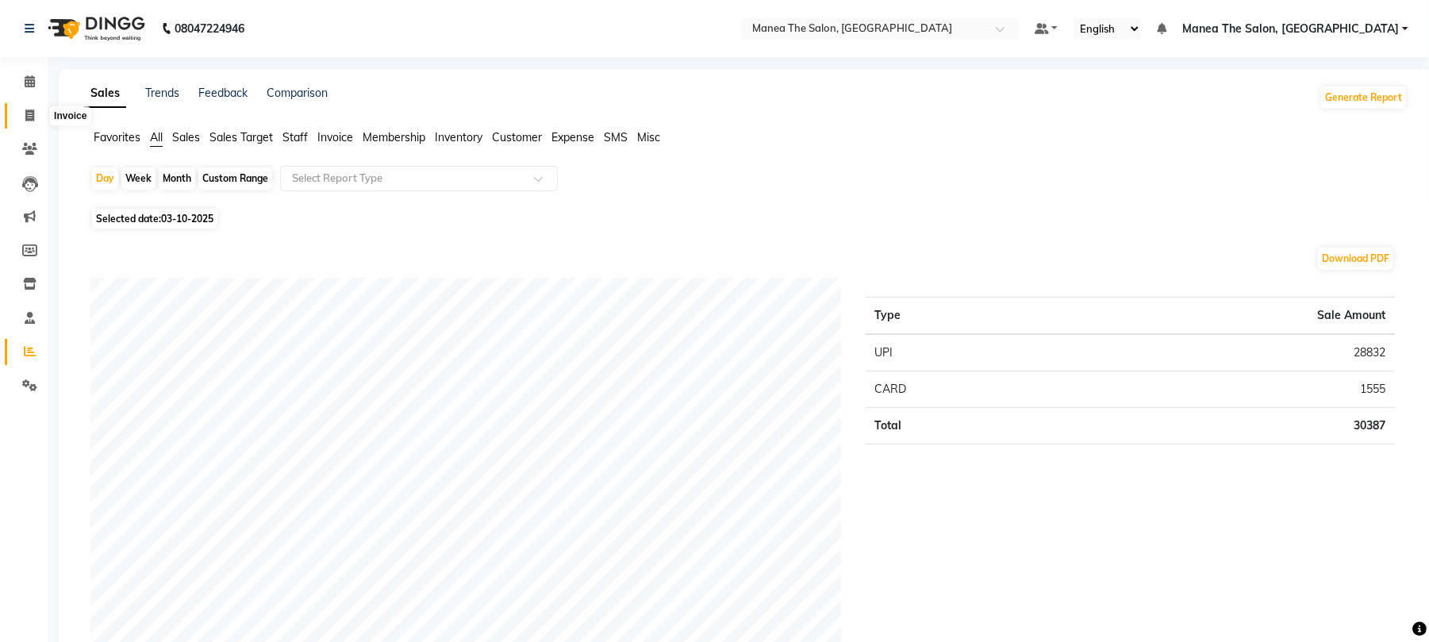
click at [38, 115] on span at bounding box center [30, 116] width 28 height 18
select select "7351"
select select "service"
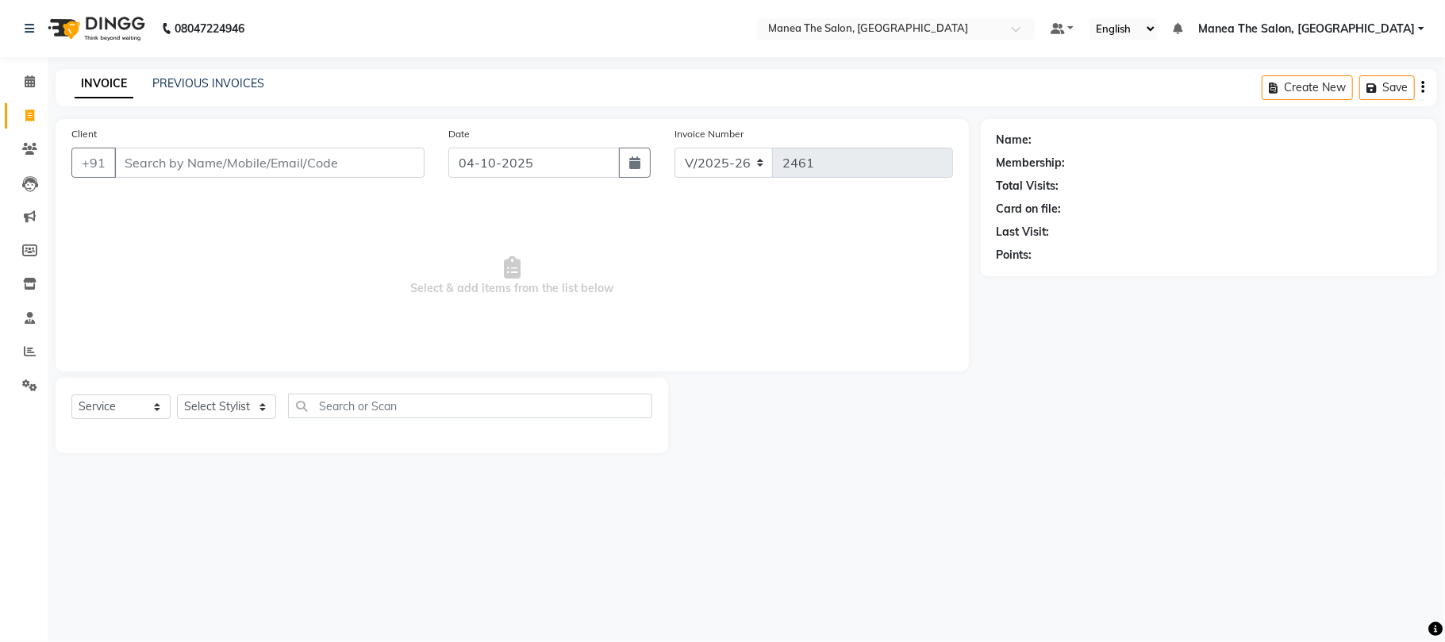
click at [179, 73] on div "INVOICE PREVIOUS INVOICES Create New Save" at bounding box center [747, 87] width 1382 height 37
click at [22, 349] on span at bounding box center [30, 352] width 28 height 18
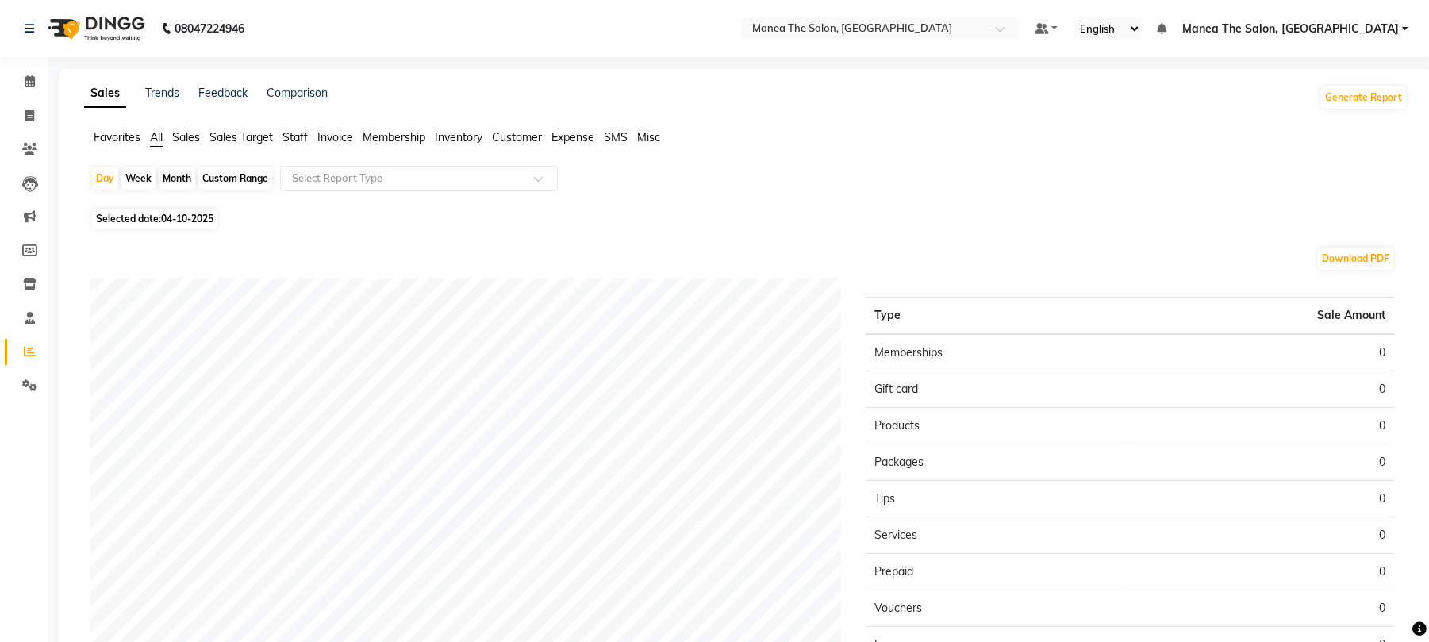
click at [170, 172] on div "Month" at bounding box center [177, 178] width 37 height 22
select select "10"
select select "2025"
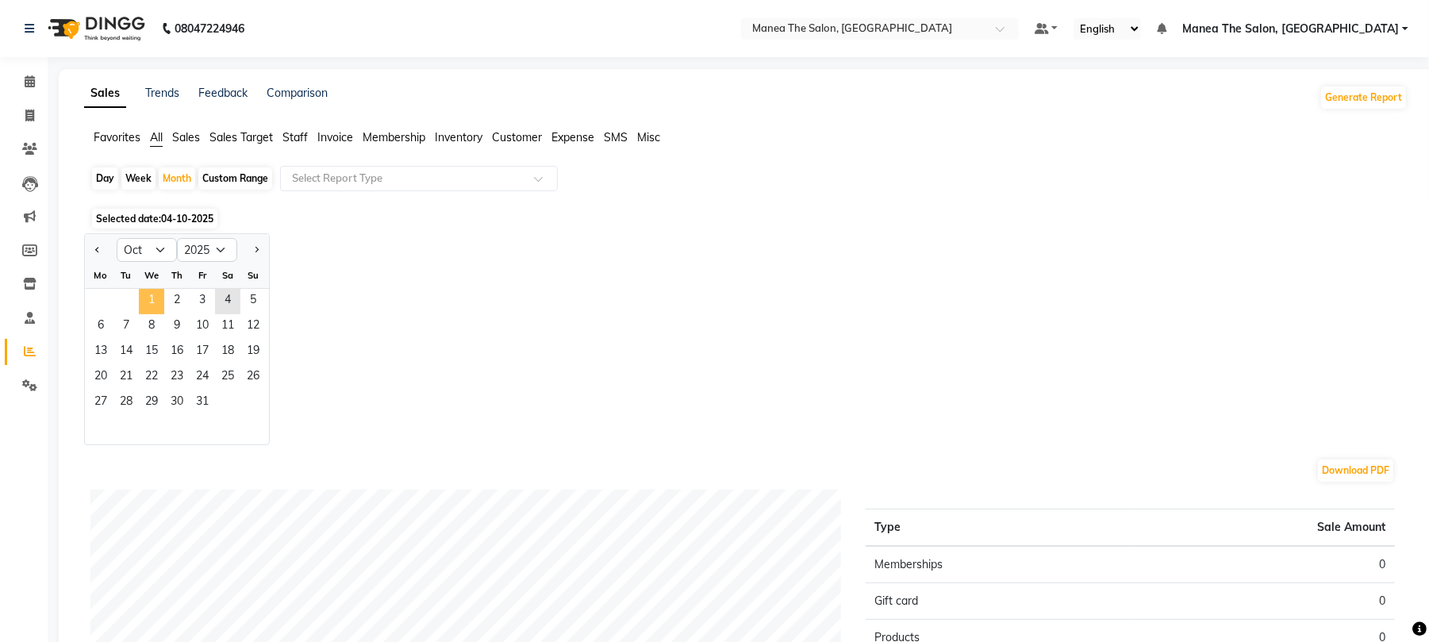
click at [149, 309] on span "1" at bounding box center [151, 301] width 25 height 25
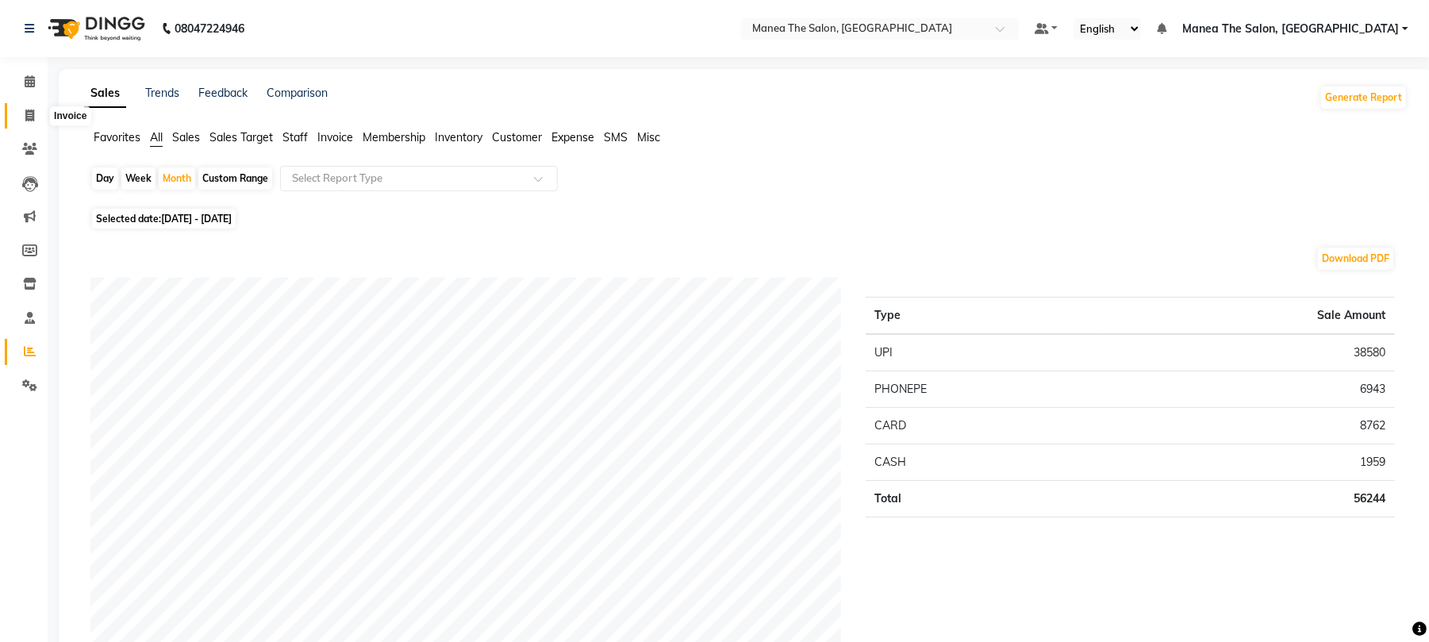
click at [21, 109] on span at bounding box center [30, 116] width 28 height 18
select select "7351"
select select "service"
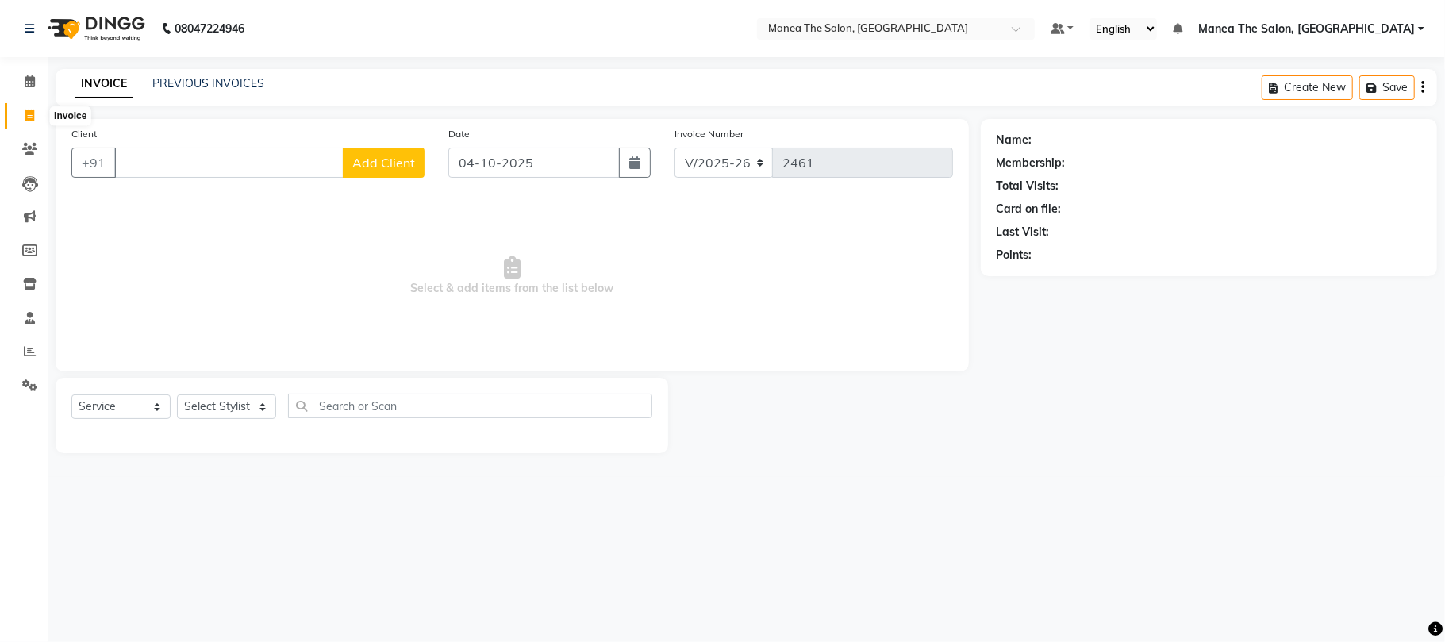
click at [30, 121] on icon at bounding box center [29, 116] width 9 height 12
select select "service"
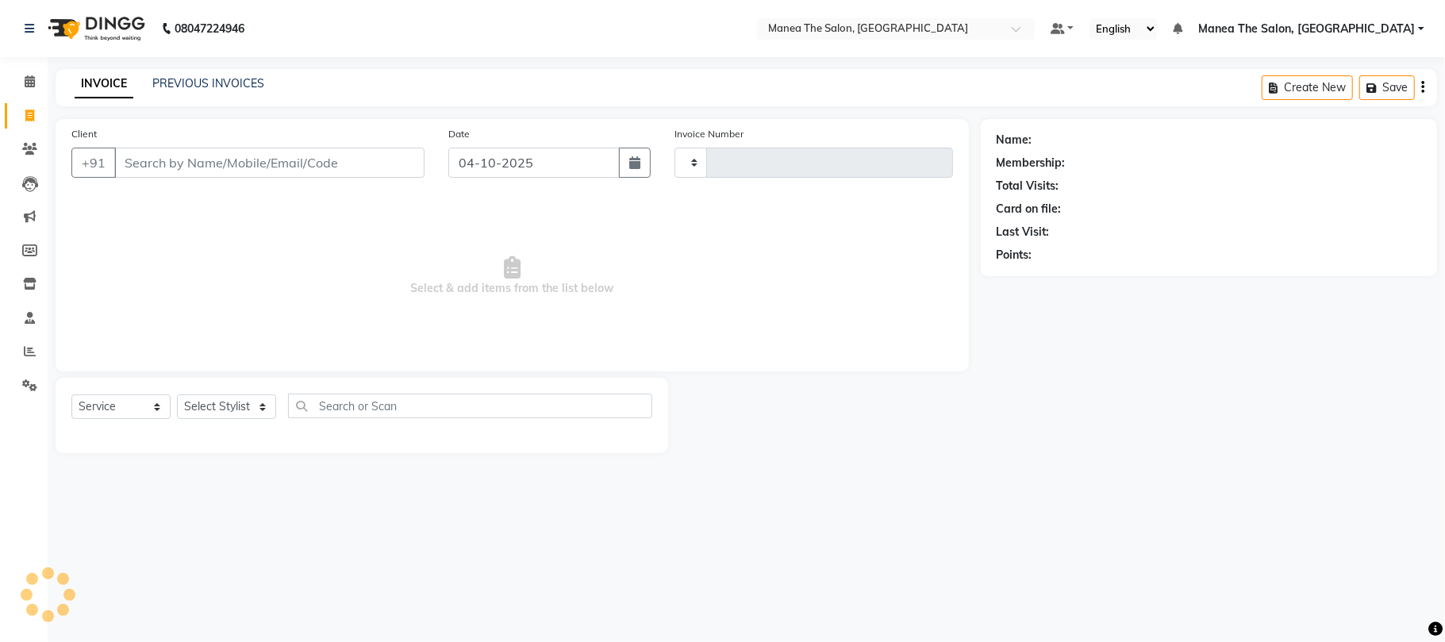
type input "2461"
select select "7351"
click at [251, 410] on select "Select Stylist [PERSON_NAME] Divya Lakshmi [PERSON_NAME] [PERSON_NAME]" at bounding box center [226, 406] width 99 height 25
select select "63586"
click at [177, 394] on select "Select Stylist [PERSON_NAME] Divya Lakshmi [PERSON_NAME] [PERSON_NAME]" at bounding box center [226, 406] width 99 height 25
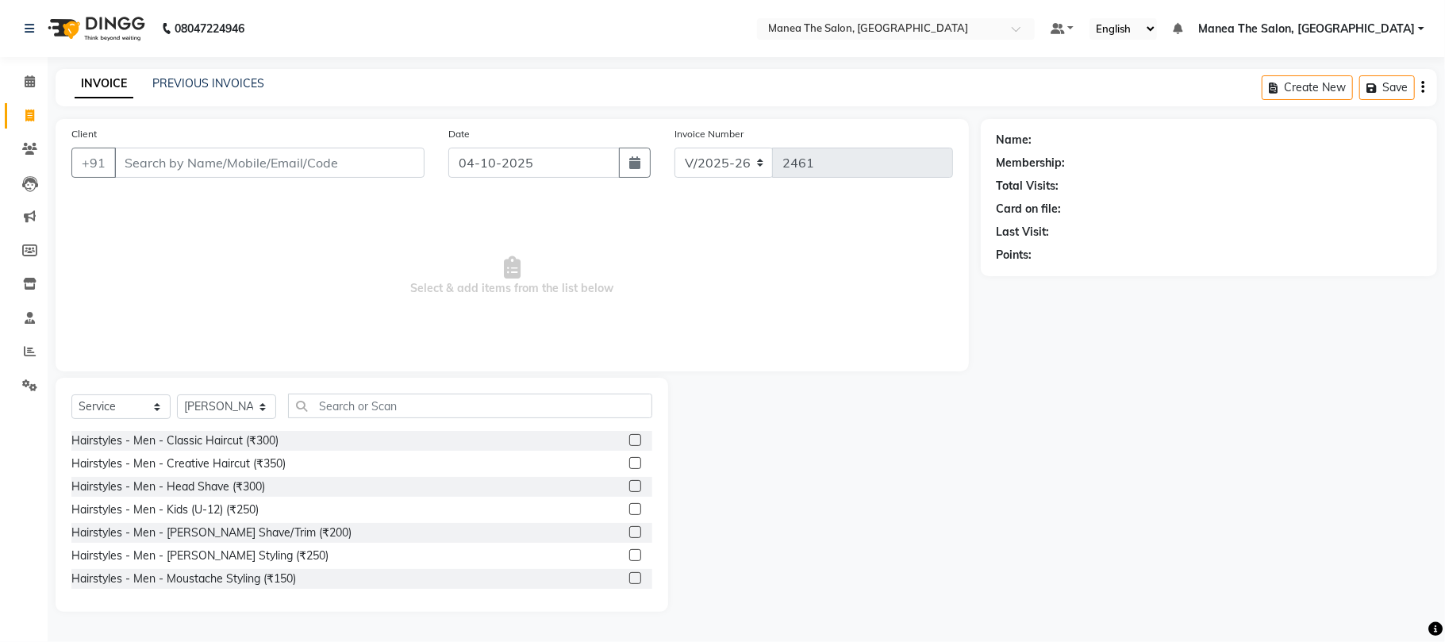
click at [629, 436] on label at bounding box center [635, 440] width 12 height 12
click at [629, 436] on input "checkbox" at bounding box center [634, 441] width 10 height 10
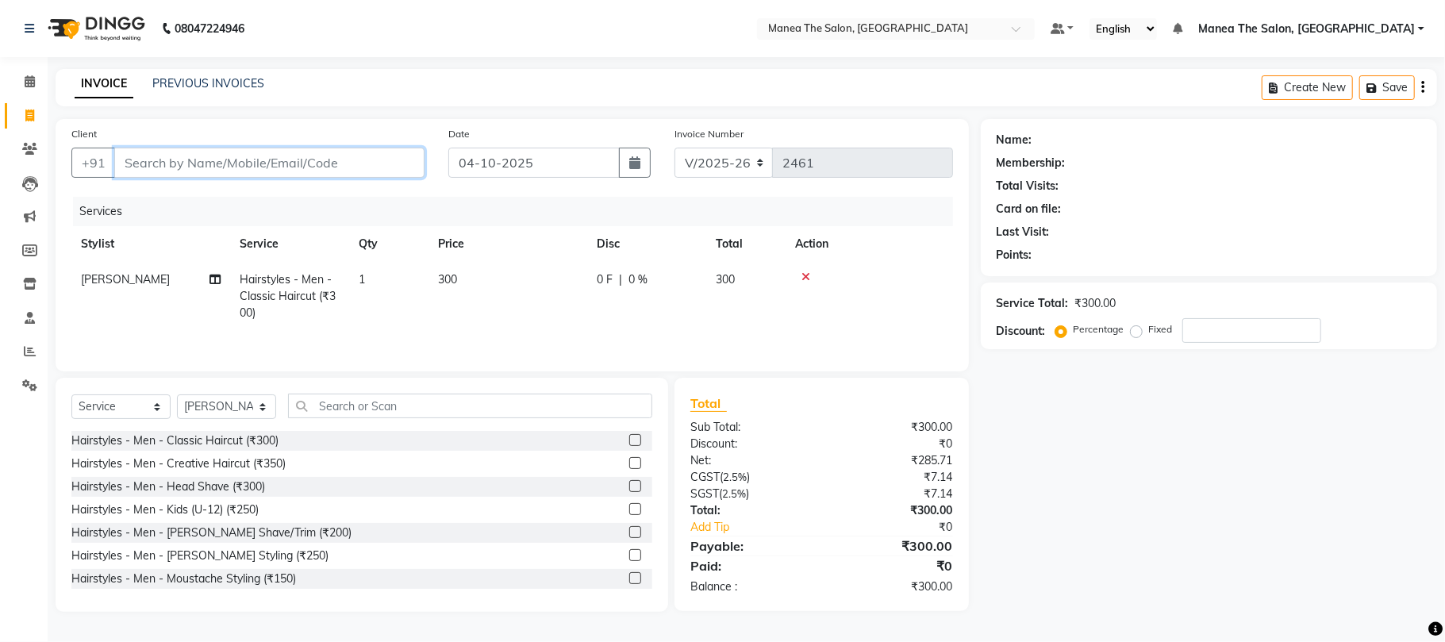
click at [184, 163] on input "Client" at bounding box center [269, 163] width 310 height 30
click at [629, 440] on label at bounding box center [635, 440] width 12 height 12
click at [629, 440] on input "checkbox" at bounding box center [634, 441] width 10 height 10
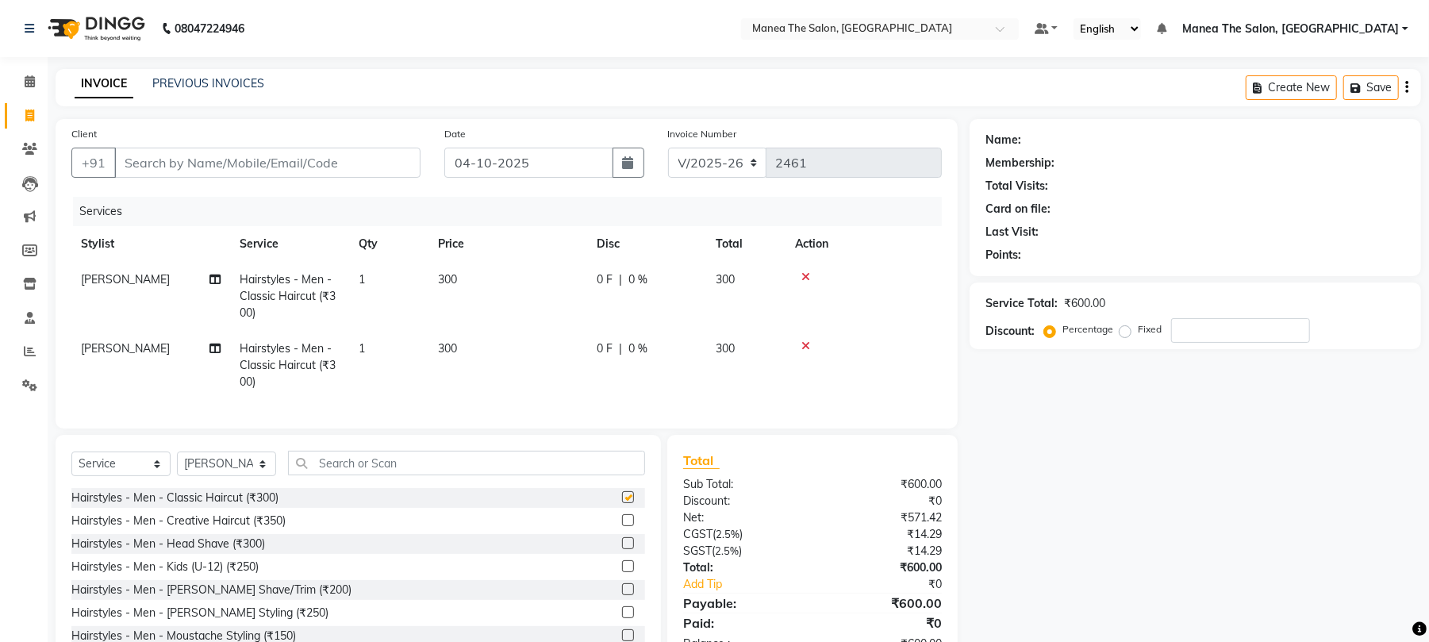
checkbox input "false"
click at [473, 467] on div "Select Service Product Membership Package Voucher Prepaid Gift Card Select Styl…" at bounding box center [358, 552] width 605 height 234
click at [296, 149] on input "Client" at bounding box center [267, 163] width 306 height 30
type input "9"
type input "0"
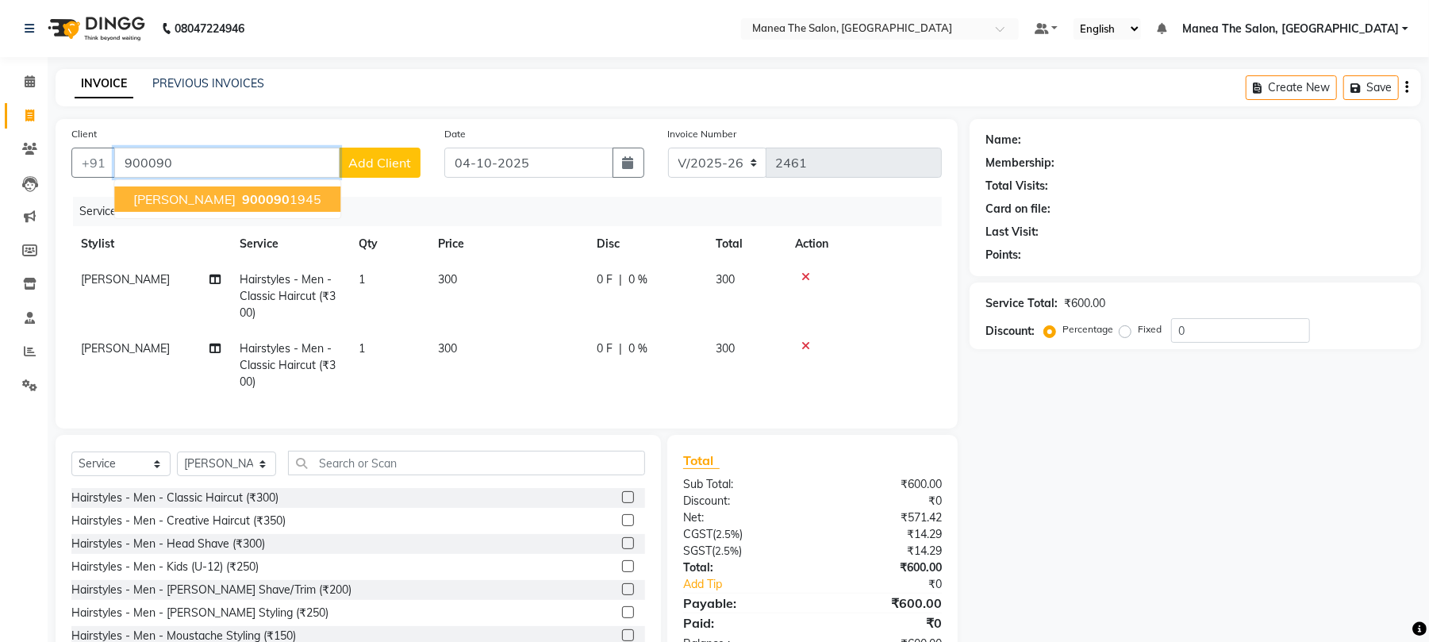
click at [267, 194] on button "[PERSON_NAME] 900090 1945" at bounding box center [227, 198] width 226 height 25
type input "9000901945"
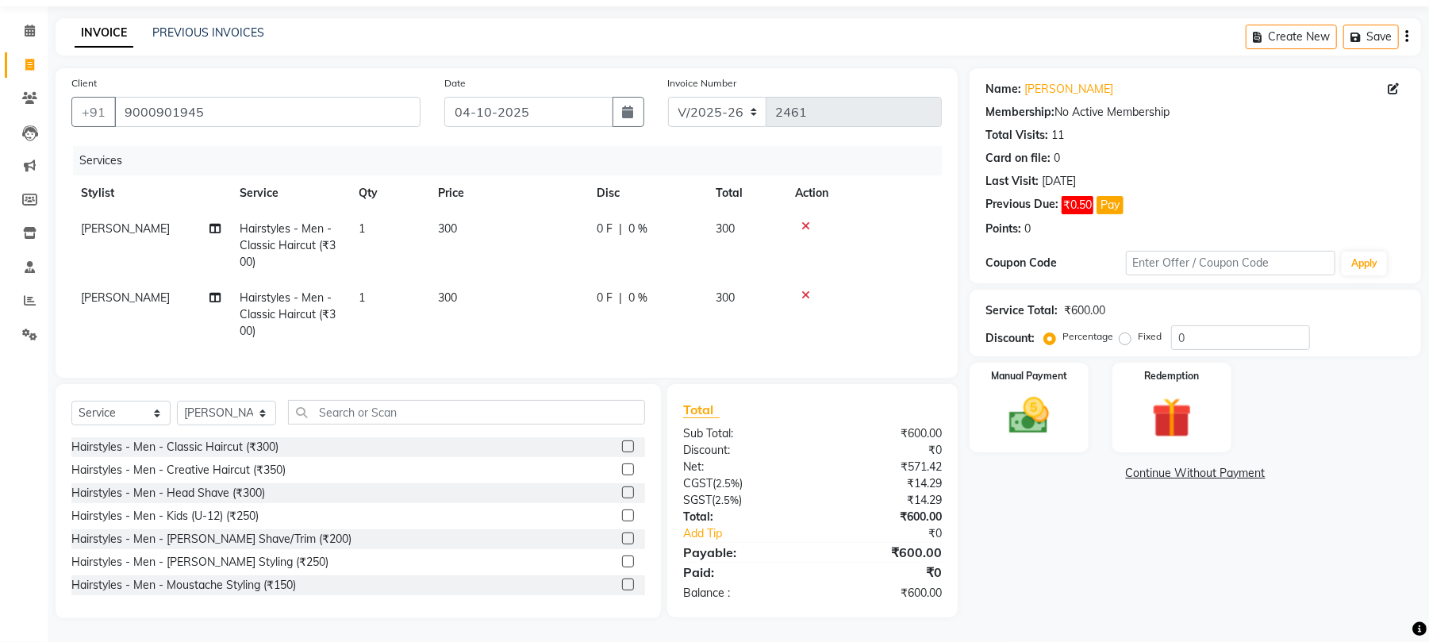
scroll to position [67, 0]
click at [1206, 325] on input "0" at bounding box center [1240, 337] width 139 height 25
type input "10"
click at [1001, 427] on div "Manual Payment" at bounding box center [1029, 407] width 124 height 93
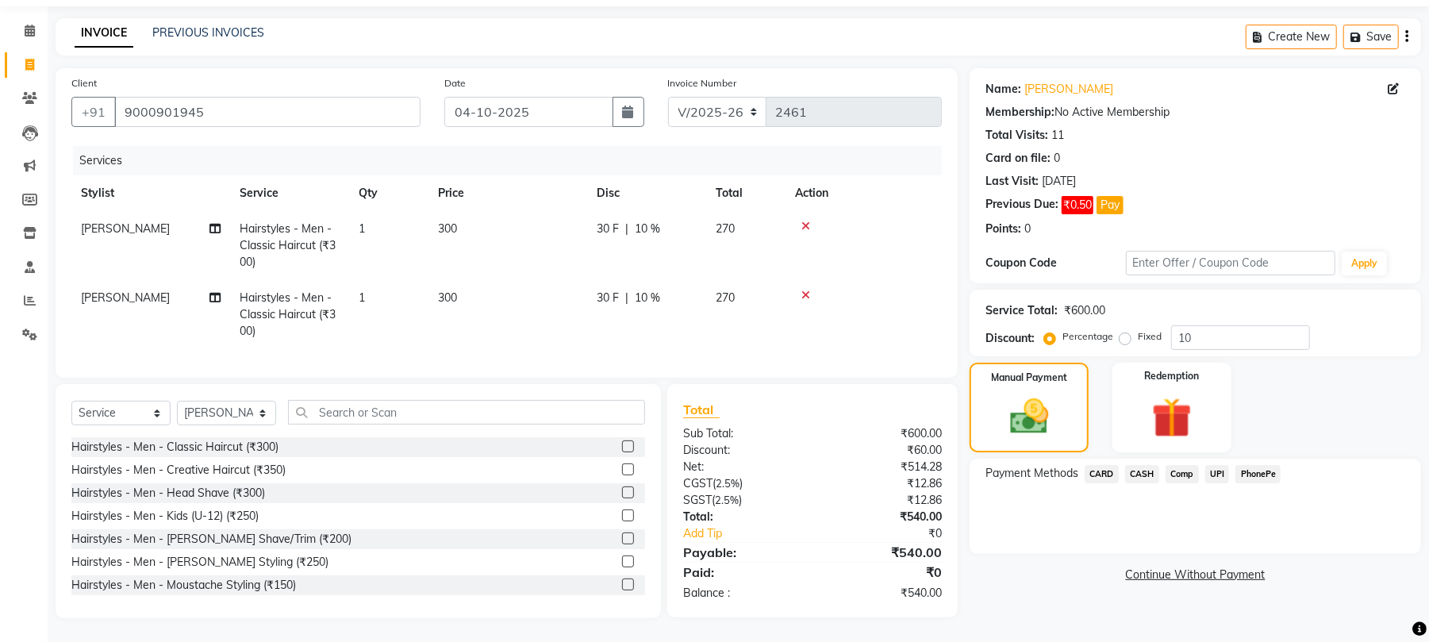
click at [1221, 465] on span "UPI" at bounding box center [1217, 474] width 25 height 18
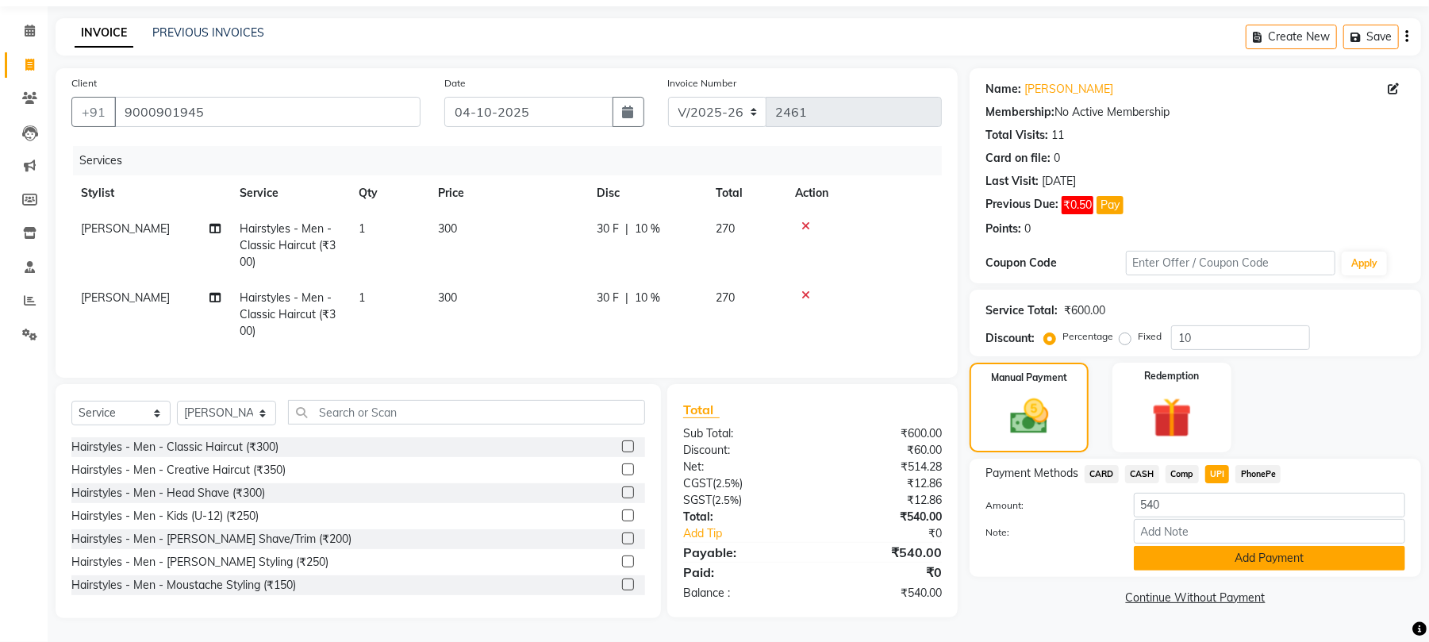
click at [1236, 546] on button "Add Payment" at bounding box center [1269, 558] width 271 height 25
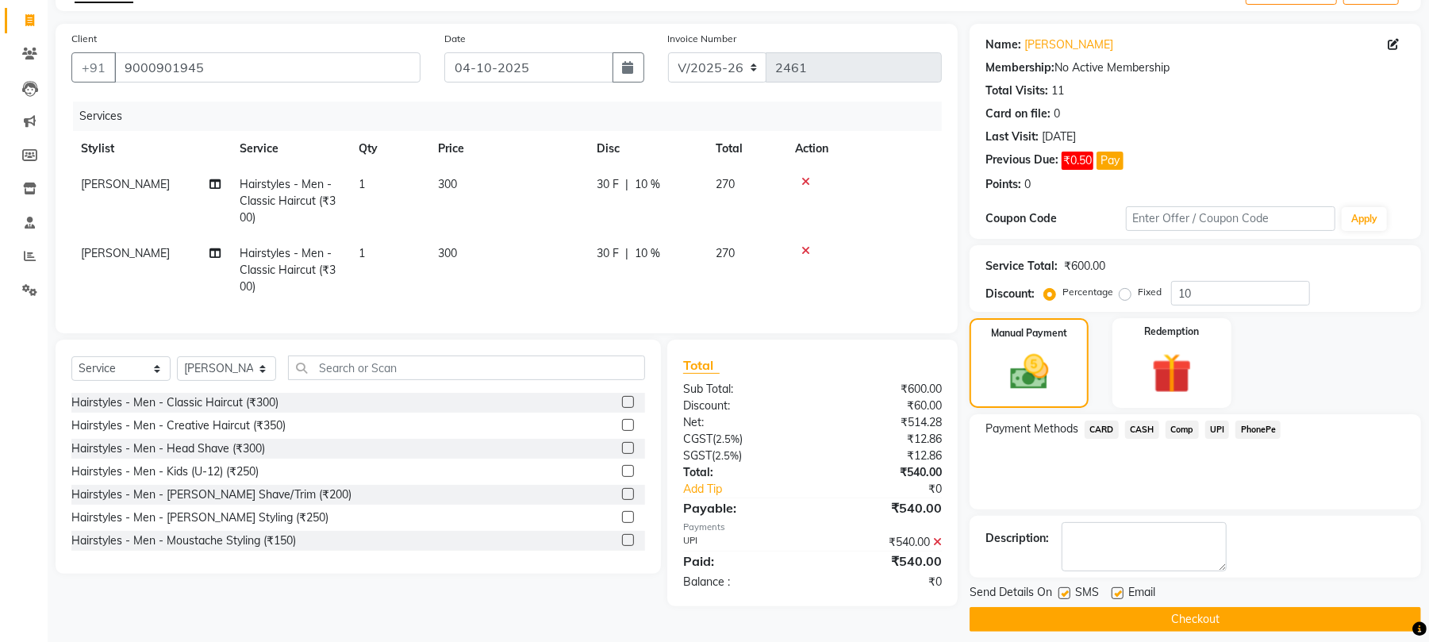
scroll to position [110, 0]
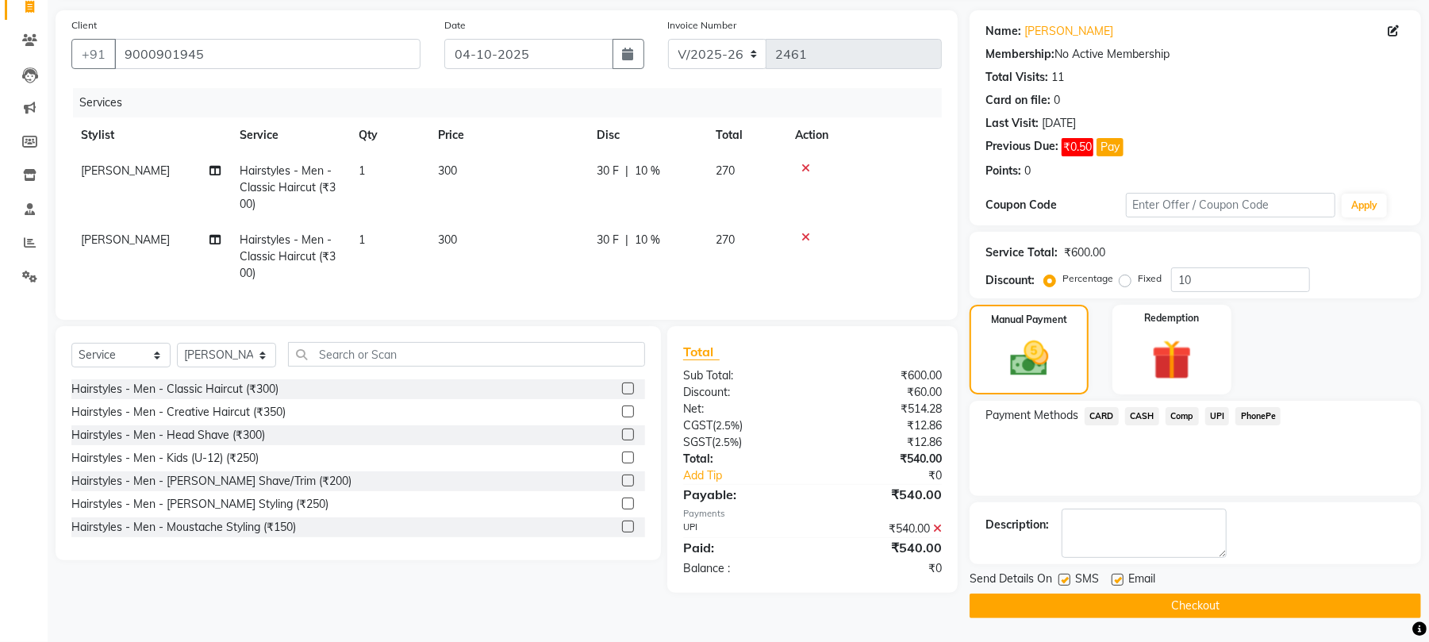
click at [1163, 606] on button "Checkout" at bounding box center [1196, 606] width 452 height 25
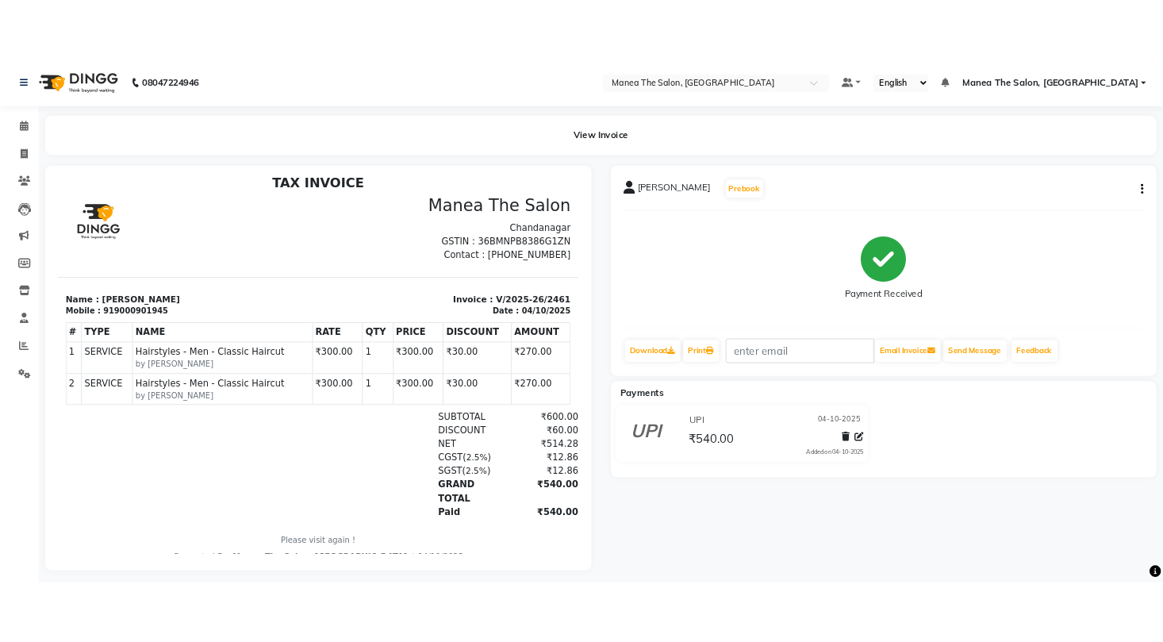
scroll to position [13, 0]
